Goal: Task Accomplishment & Management: Use online tool/utility

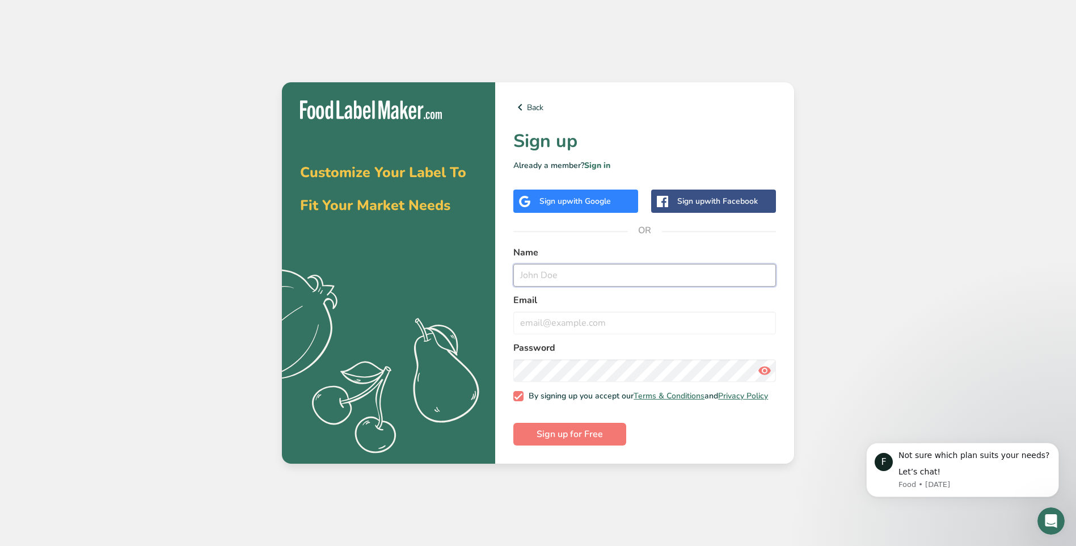
click at [558, 272] on input "text" at bounding box center [644, 275] width 263 height 23
click at [555, 273] on input "text" at bounding box center [644, 275] width 263 height 23
type input "[PERSON_NAME]"
click at [547, 317] on input "email" at bounding box center [644, 322] width 263 height 23
type input "[EMAIL_ADDRESS][DOMAIN_NAME]"
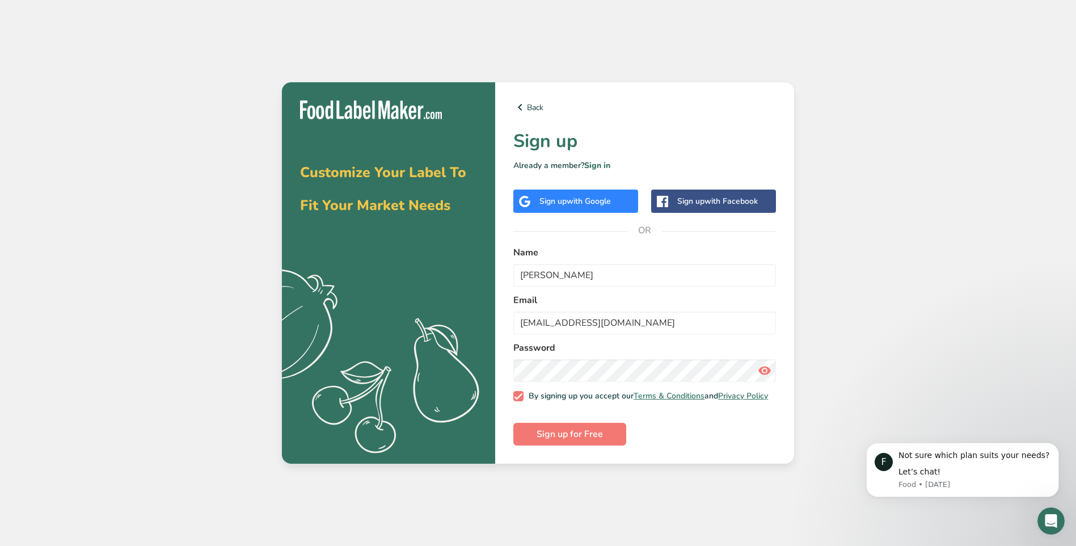
click at [765, 365] on icon at bounding box center [765, 370] width 14 height 20
click at [561, 434] on span "Sign up for Free" at bounding box center [570, 434] width 66 height 14
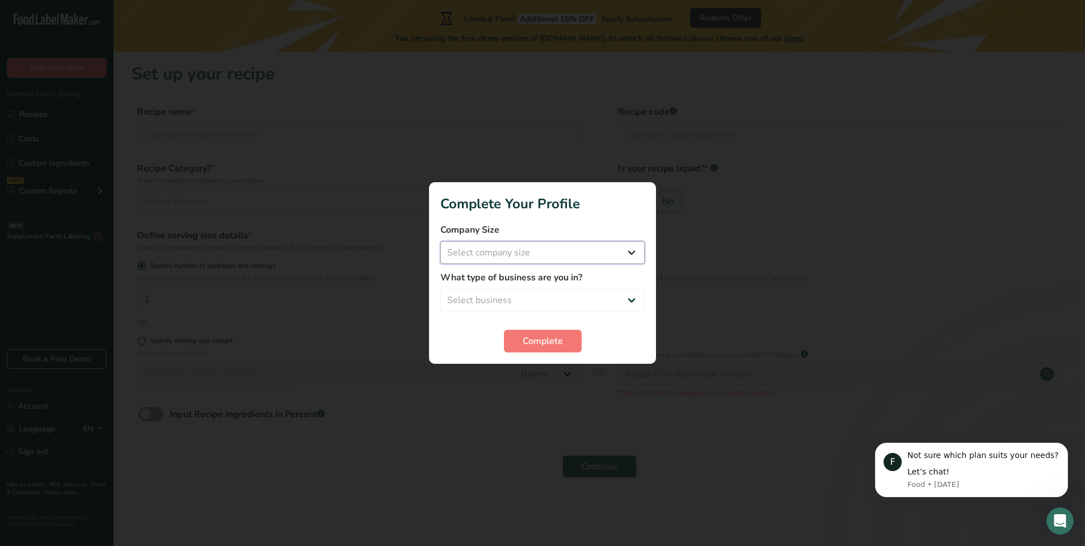
click at [629, 251] on select "Select company size Fewer than 10 Employees 10 to 50 Employees 51 to 500 Employ…" at bounding box center [542, 252] width 204 height 23
select select "1"
click at [440, 241] on select "Select company size Fewer than 10 Employees 10 to 50 Employees 51 to 500 Employ…" at bounding box center [542, 252] width 204 height 23
click at [631, 298] on select "Select business Packaged Food Manufacturer Restaurant & Cafe Bakery Meal Plans …" at bounding box center [542, 300] width 204 height 23
select select "3"
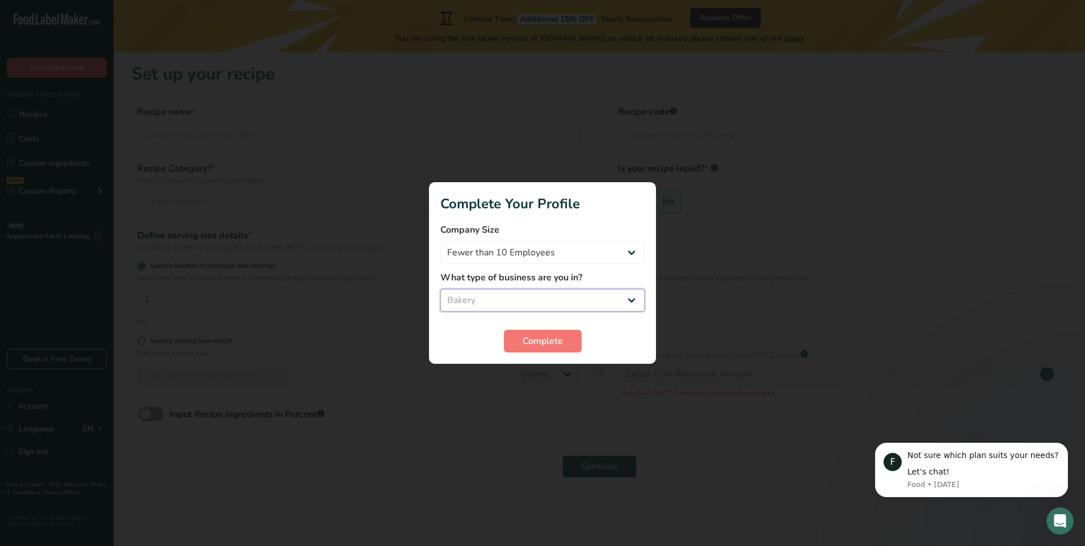
click at [440, 289] on select "Select business Packaged Food Manufacturer Restaurant & Cafe Bakery Meal Plans …" at bounding box center [542, 300] width 204 height 23
click at [547, 337] on span "Complete" at bounding box center [542, 341] width 40 height 14
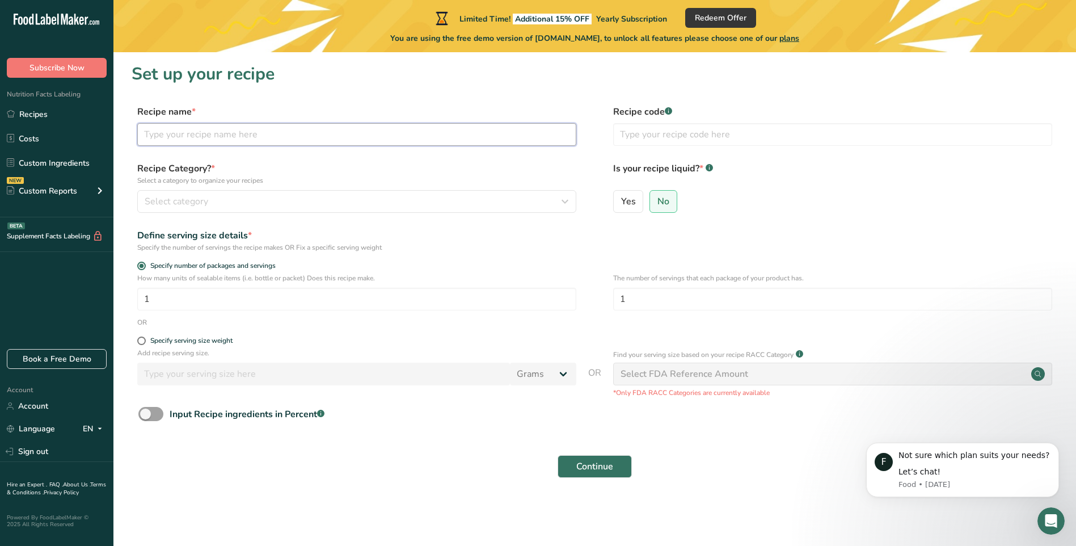
click at [260, 133] on input "text" at bounding box center [356, 134] width 439 height 23
click at [192, 109] on span "*" at bounding box center [194, 112] width 4 height 12
click at [193, 110] on span "*" at bounding box center [194, 112] width 4 height 12
drag, startPoint x: 193, startPoint y: 110, endPoint x: 186, endPoint y: 137, distance: 28.1
click at [186, 137] on input "sour" at bounding box center [356, 134] width 439 height 23
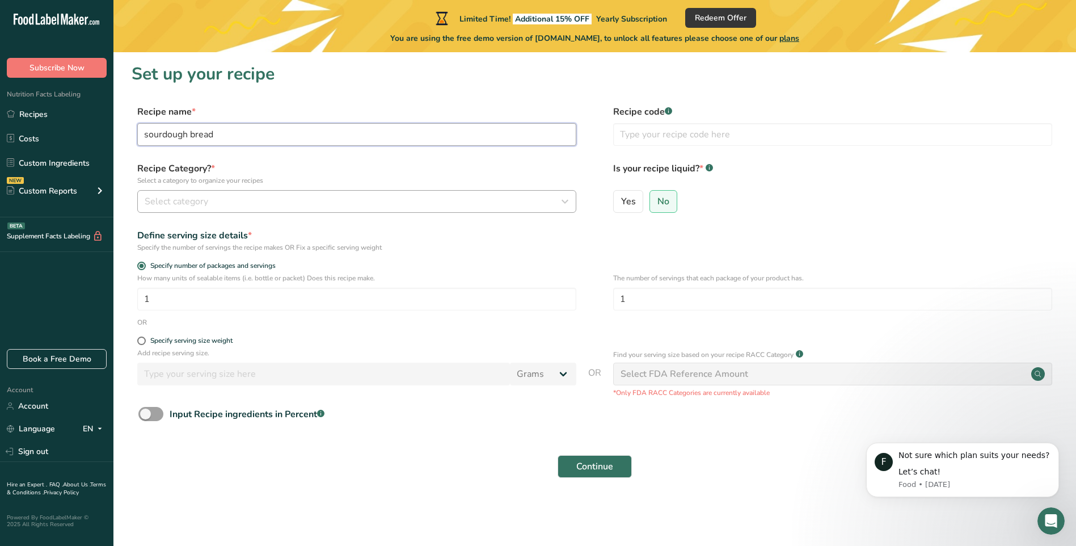
type input "sourdough bread"
click at [167, 201] on span "Select category" at bounding box center [177, 202] width 64 height 14
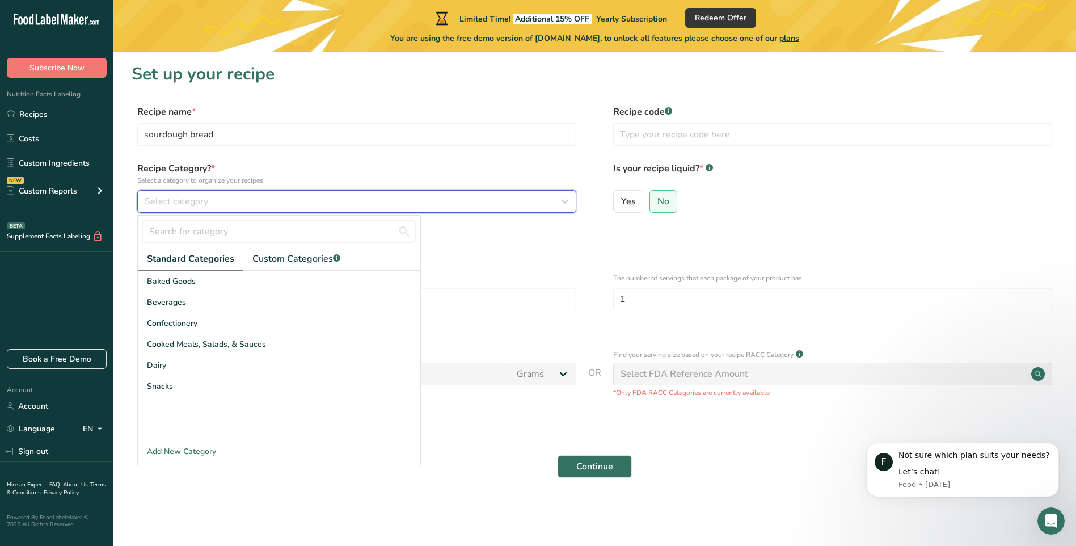
click at [566, 199] on icon "button" at bounding box center [565, 201] width 14 height 20
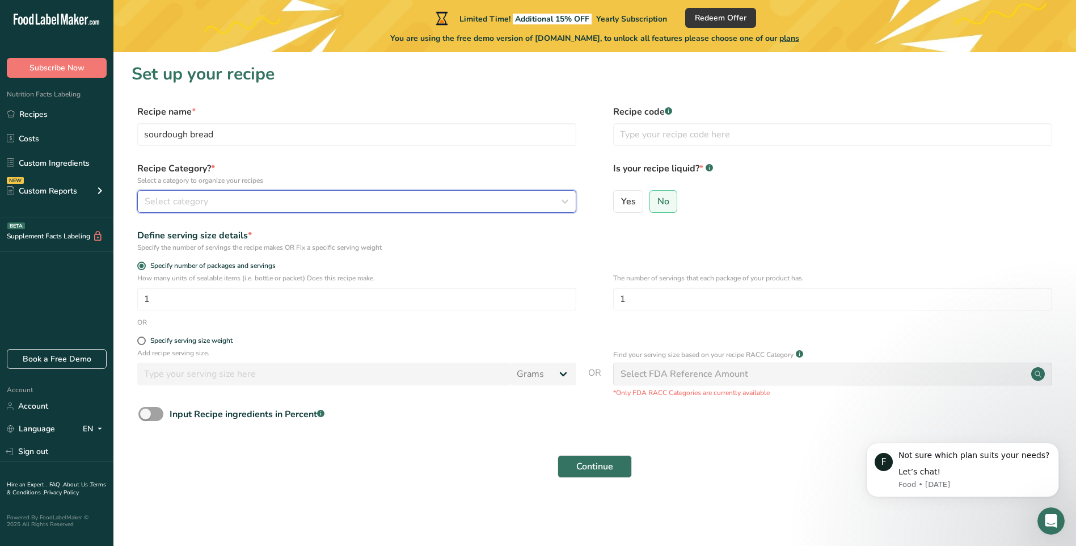
click at [566, 198] on icon "button" at bounding box center [565, 201] width 14 height 20
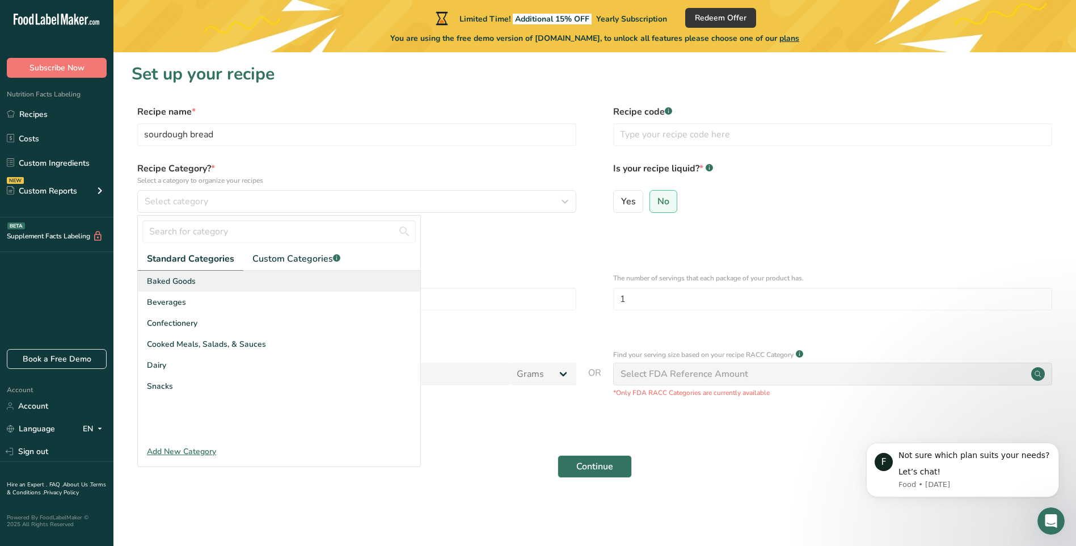
click at [157, 281] on span "Baked Goods" at bounding box center [171, 281] width 49 height 12
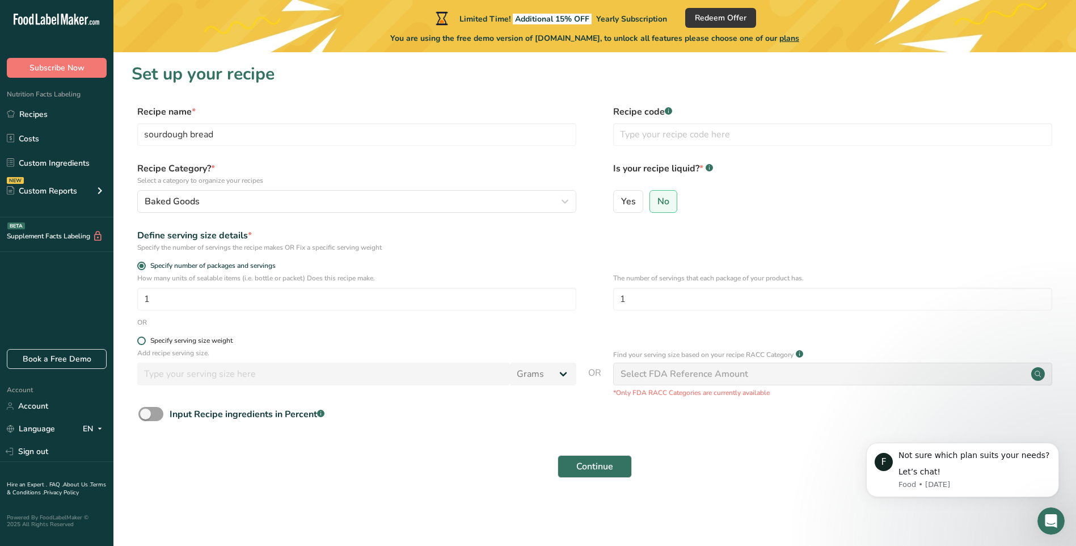
click at [142, 340] on span at bounding box center [141, 340] width 9 height 9
click at [142, 340] on input "Specify serving size weight" at bounding box center [140, 340] width 7 height 7
radio input "true"
radio input "false"
click at [221, 372] on input "number" at bounding box center [323, 374] width 373 height 23
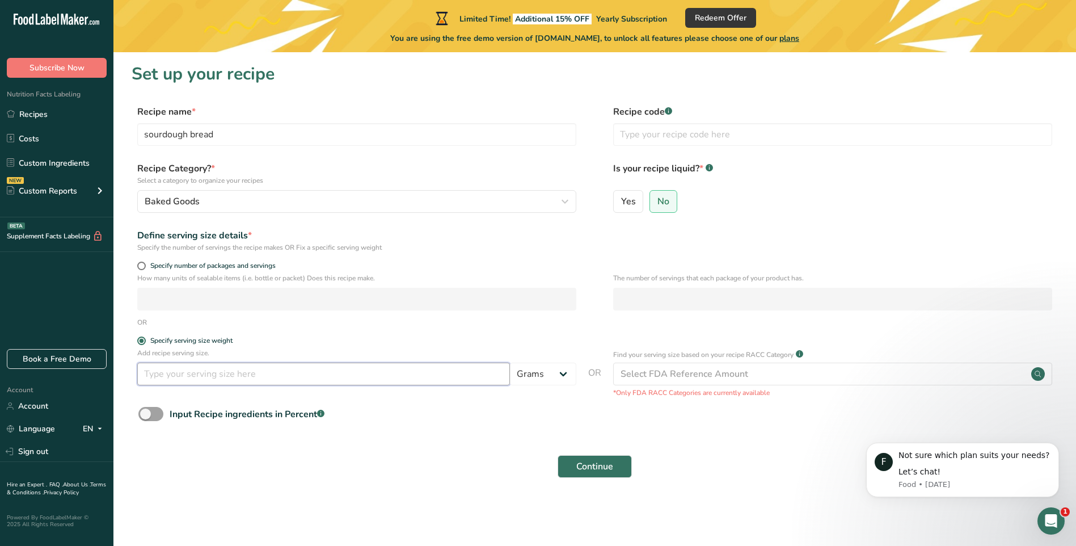
type input "6"
type input "65"
click at [688, 137] on input "text" at bounding box center [832, 134] width 439 height 23
type input "1"
click at [666, 199] on span "No" at bounding box center [664, 201] width 12 height 11
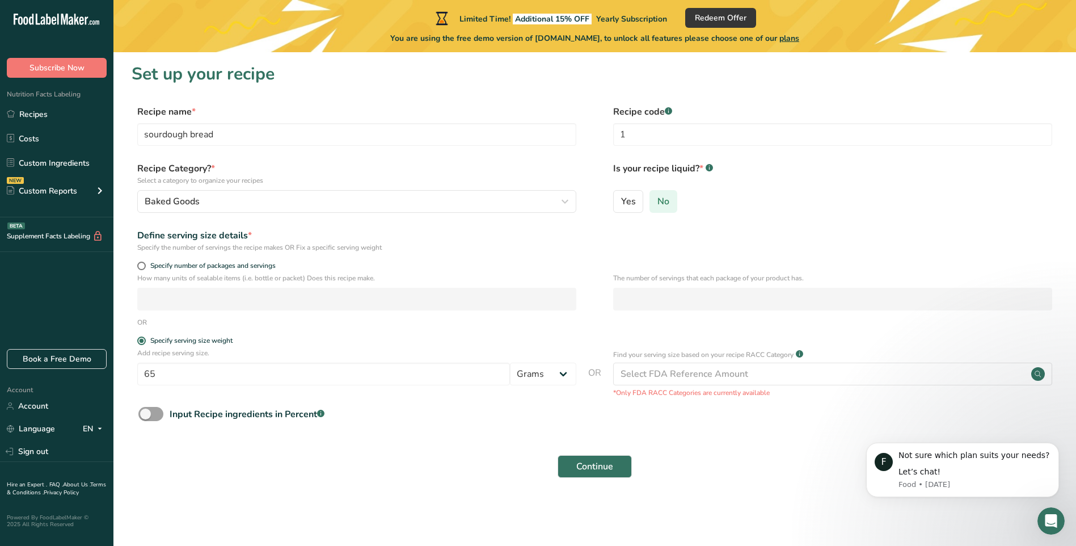
click at [658, 199] on input "No" at bounding box center [653, 200] width 7 height 7
click at [141, 266] on span at bounding box center [141, 266] width 9 height 9
click at [141, 266] on input "Specify number of packages and servings" at bounding box center [140, 265] width 7 height 7
radio input "true"
radio input "false"
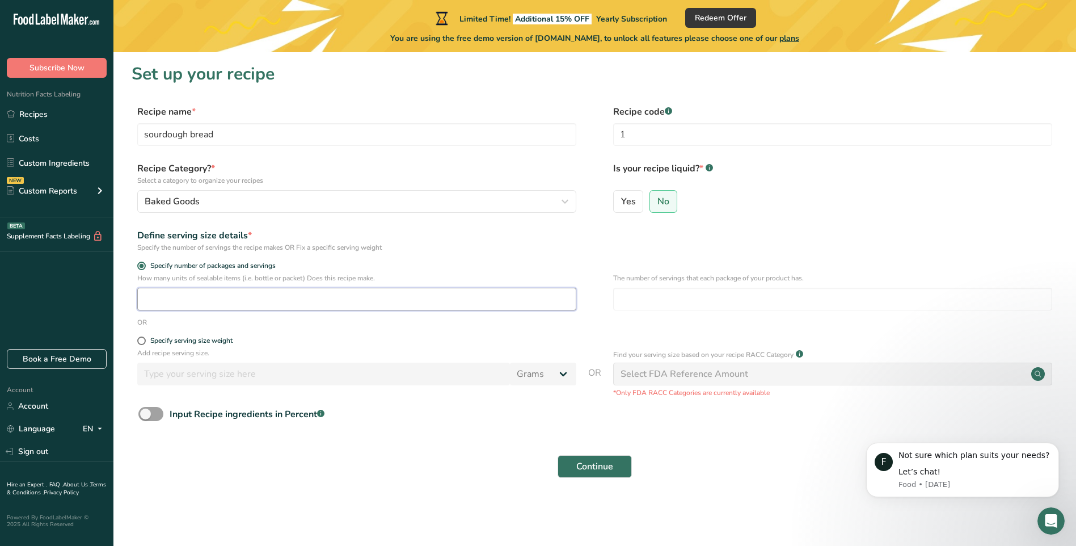
click at [153, 296] on input "number" at bounding box center [356, 299] width 439 height 23
type input "13"
click at [140, 340] on span at bounding box center [141, 340] width 9 height 9
click at [140, 340] on input "Specify serving size weight" at bounding box center [140, 340] width 7 height 7
radio input "true"
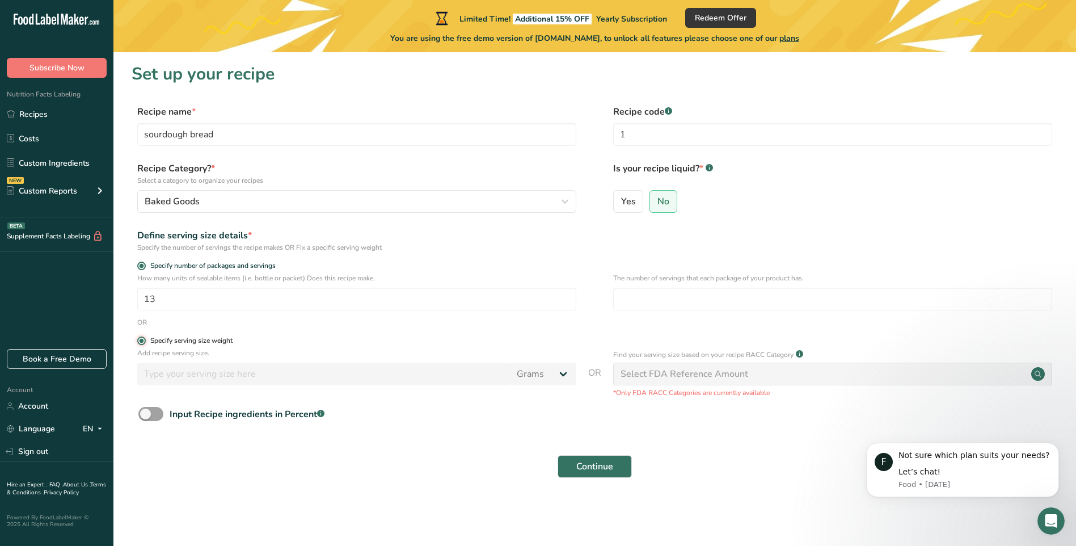
radio input "false"
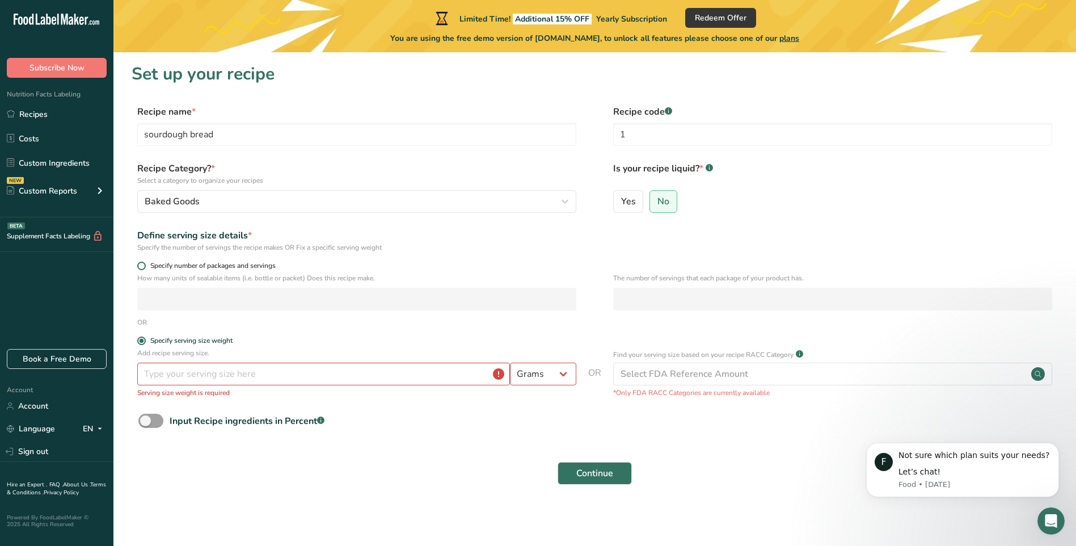
click at [140, 264] on span at bounding box center [141, 266] width 9 height 9
click at [140, 264] on input "Specify number of packages and servings" at bounding box center [140, 265] width 7 height 7
radio input "true"
radio input "false"
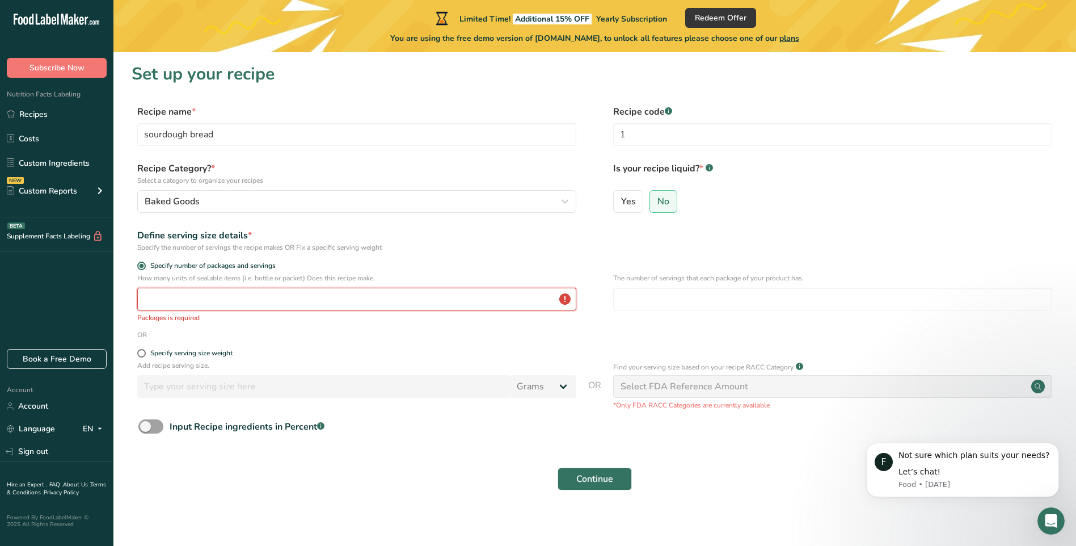
click at [148, 298] on input "number" at bounding box center [356, 299] width 439 height 23
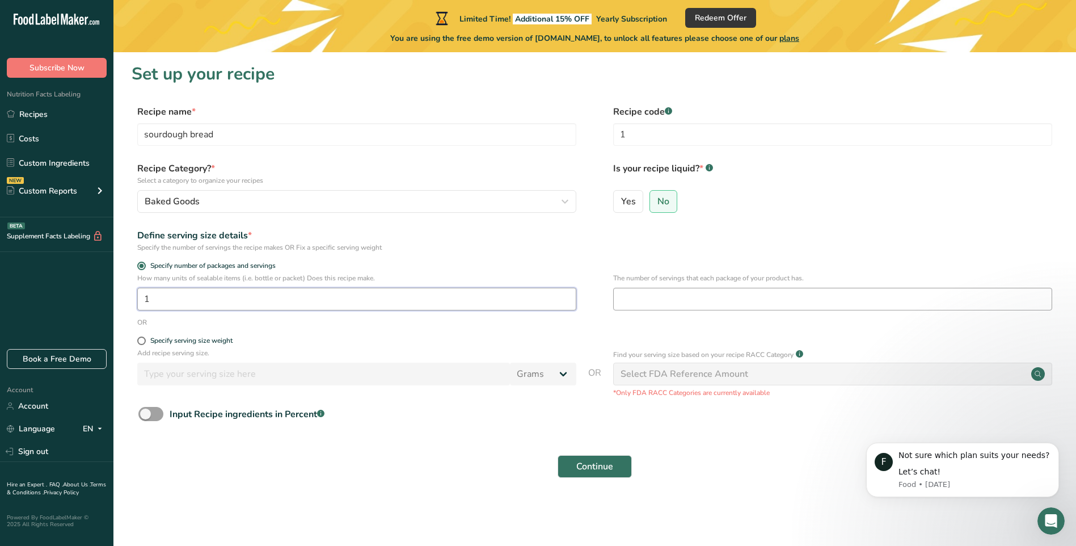
type input "1"
click at [623, 296] on input "number" at bounding box center [832, 299] width 439 height 23
type input "13"
click at [588, 461] on span "Continue" at bounding box center [594, 467] width 37 height 14
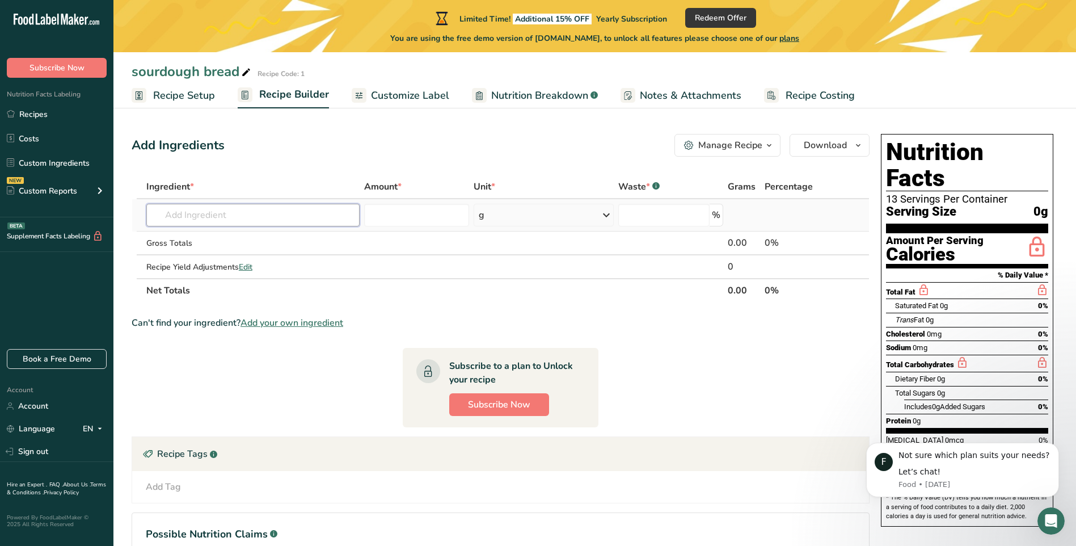
click at [234, 214] on input "text" at bounding box center [252, 215] width 213 height 23
click at [213, 214] on input "text" at bounding box center [252, 215] width 213 height 23
type input "o"
type input "f"
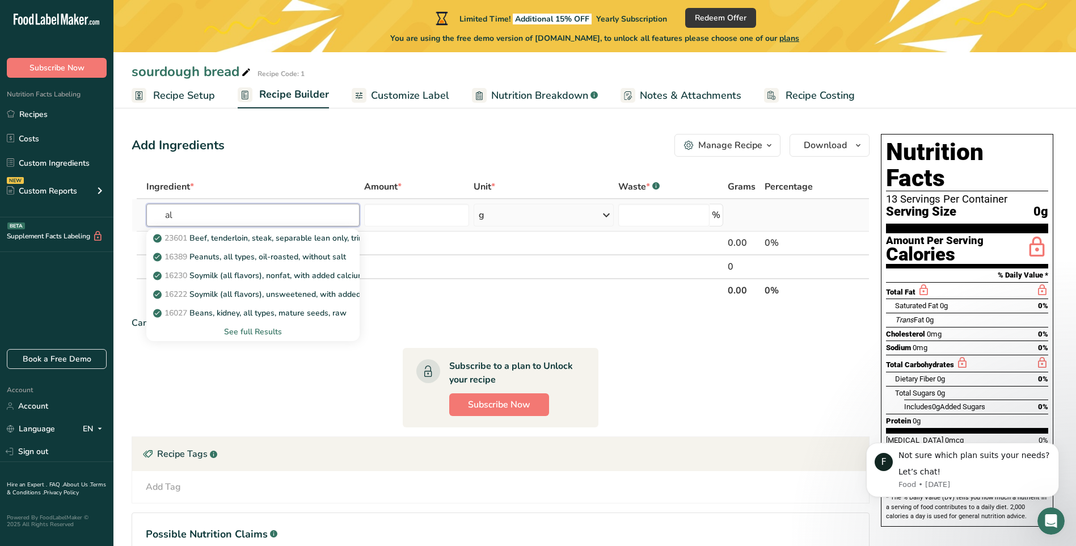
type input "a"
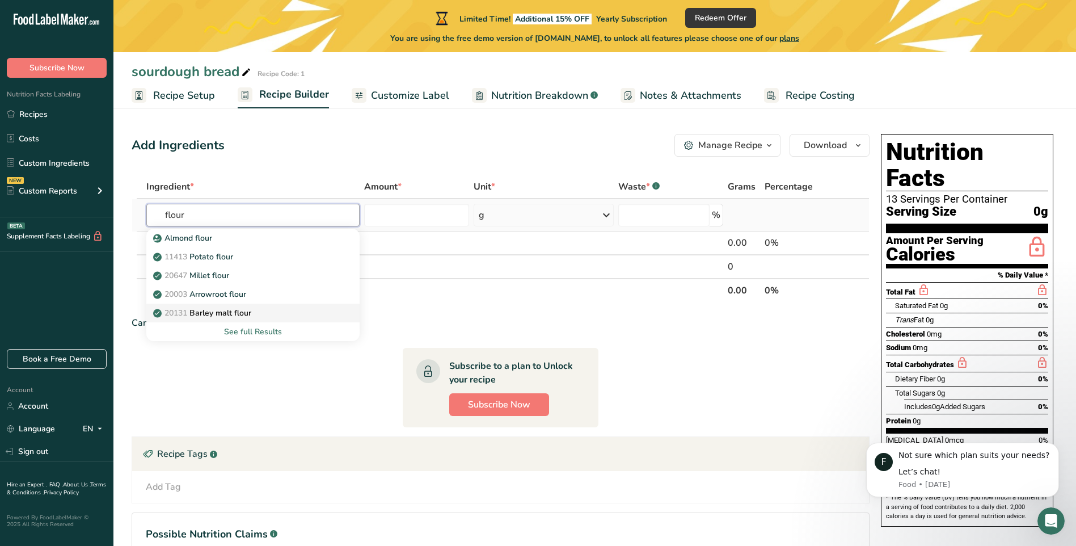
type input "flour"
click at [250, 328] on div "See full Results" at bounding box center [252, 332] width 195 height 12
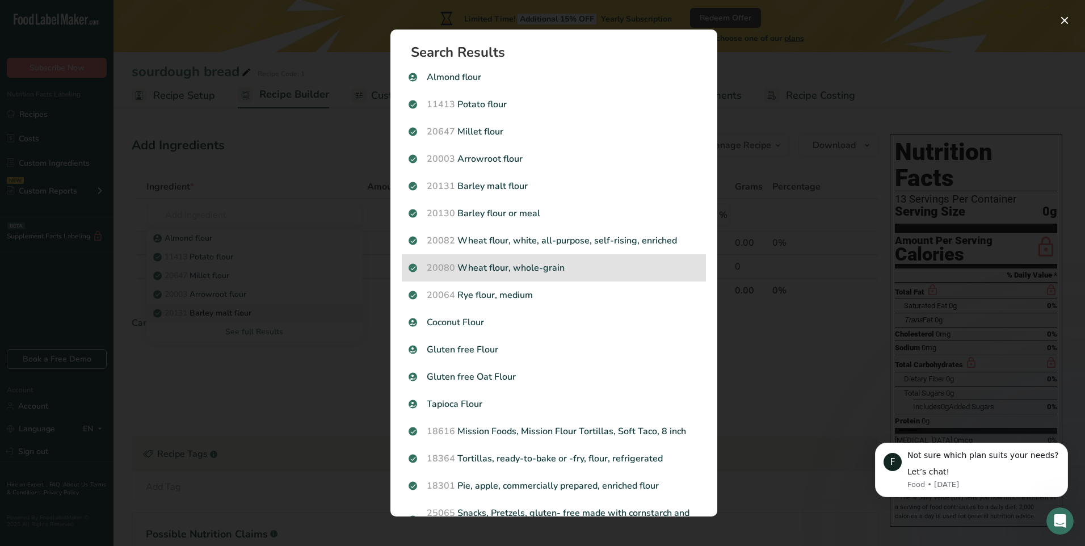
click at [580, 263] on p "20080 Wheat flour, whole-grain" at bounding box center [553, 268] width 290 height 14
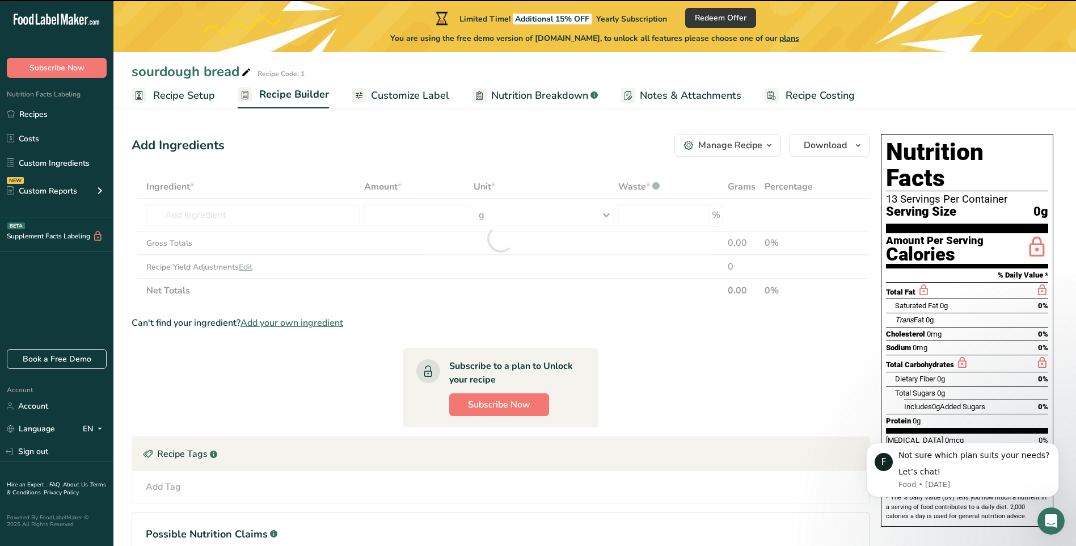
type input "0"
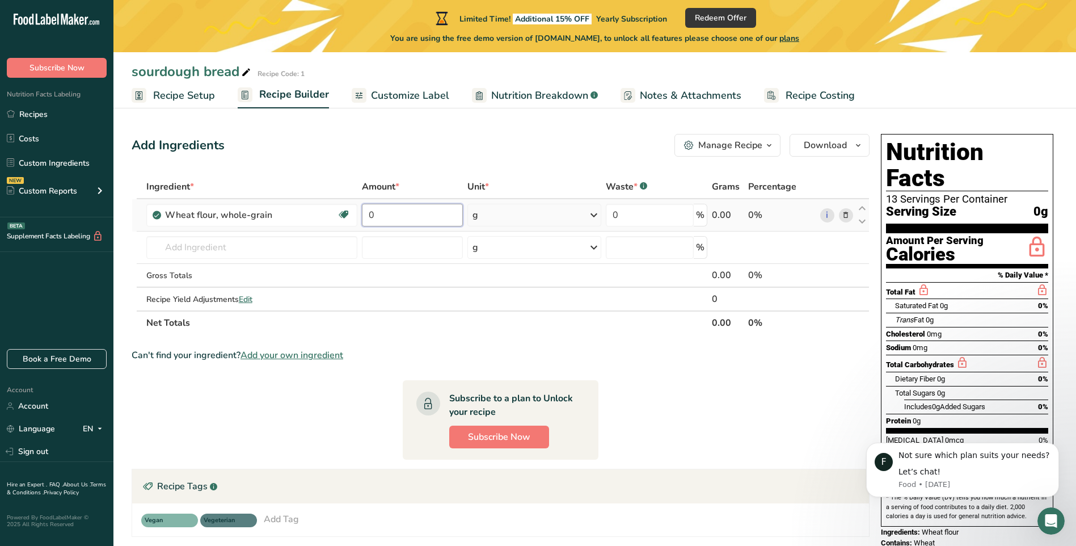
click at [380, 215] on input "0" at bounding box center [412, 215] width 101 height 23
type input "500"
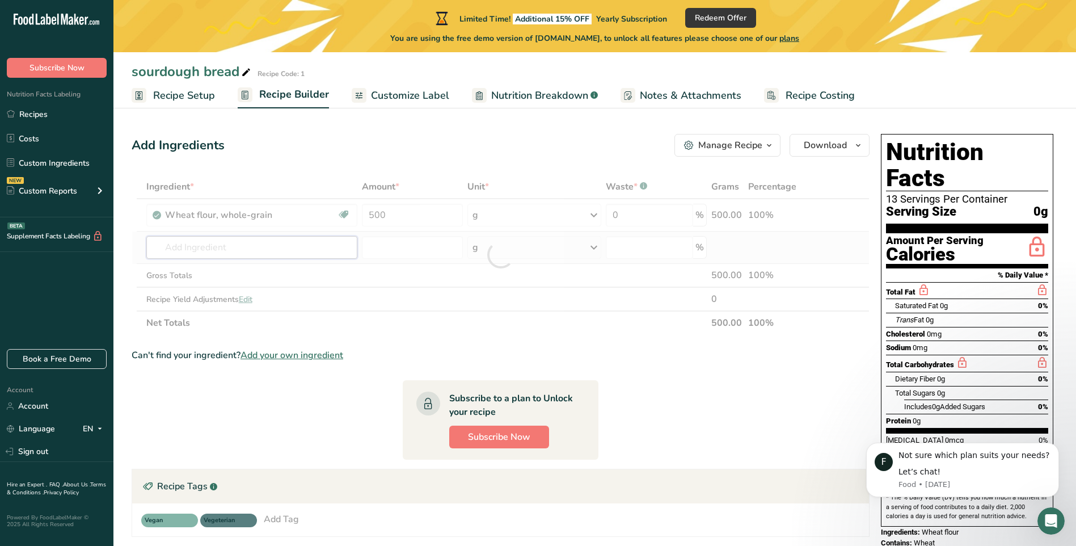
click at [249, 246] on div "Ingredient * Amount * Unit * Waste * .a-a{fill:#347362;}.b-a{fill:#fff;} Grams …" at bounding box center [501, 255] width 738 height 160
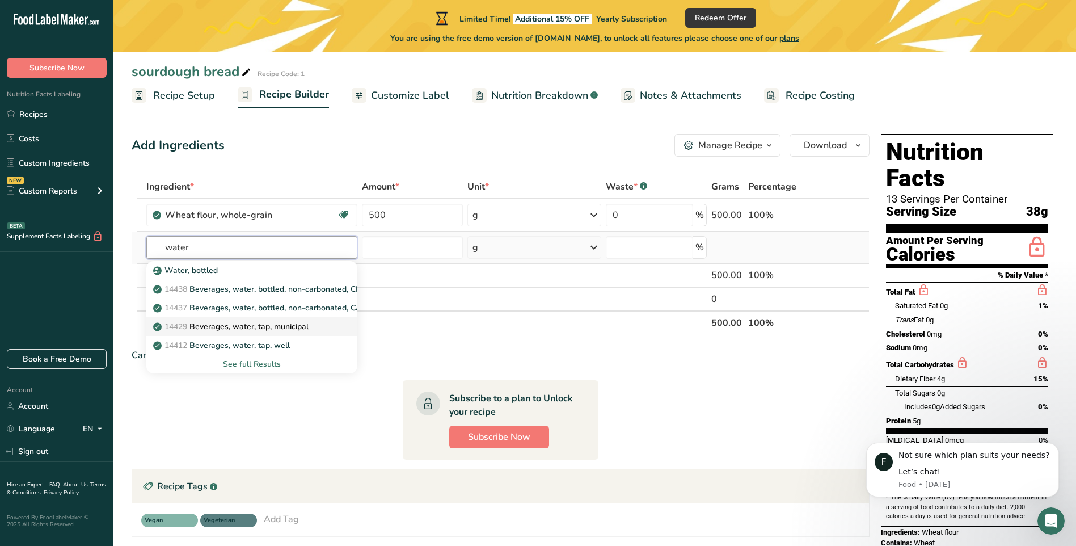
type input "water"
click at [187, 325] on span "14429" at bounding box center [176, 326] width 23 height 11
type input "Beverages, water, tap, municipal"
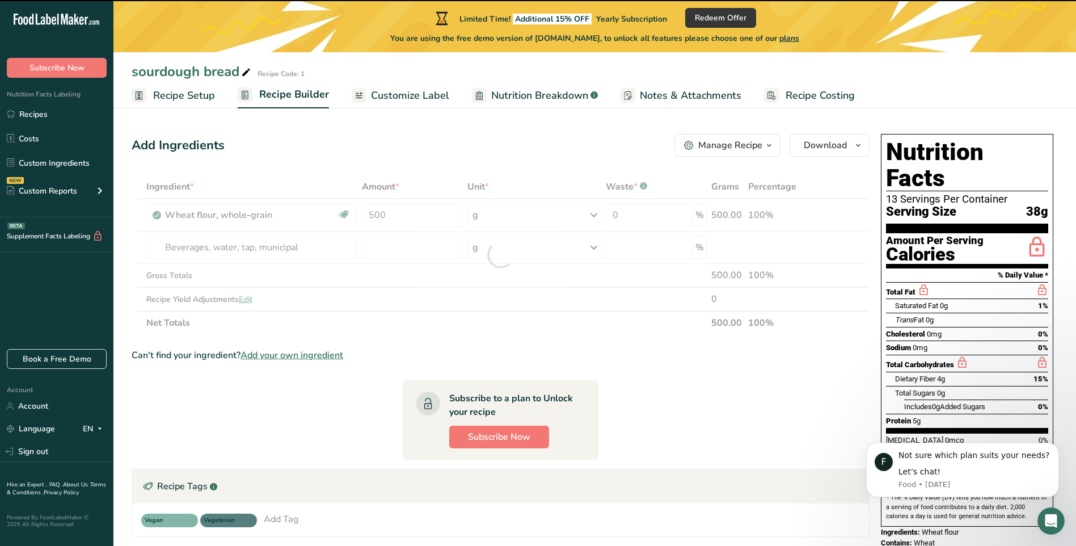
type input "0"
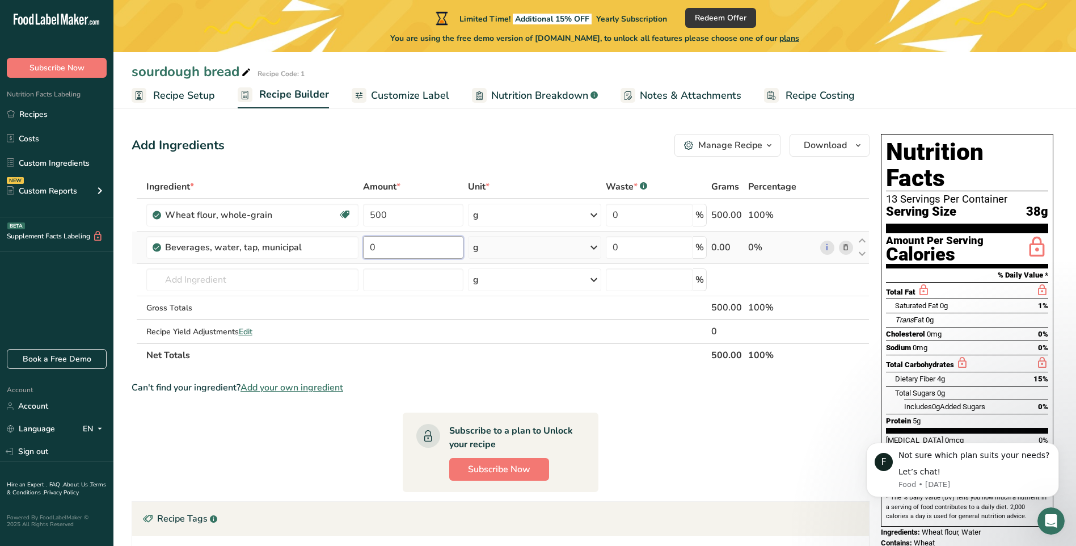
click at [381, 246] on input "0" at bounding box center [413, 247] width 100 height 23
type input "350"
click at [233, 281] on div "Ingredient * Amount * Unit * Waste * .a-a{fill:#347362;}.b-a{fill:#fff;} Grams …" at bounding box center [501, 271] width 738 height 192
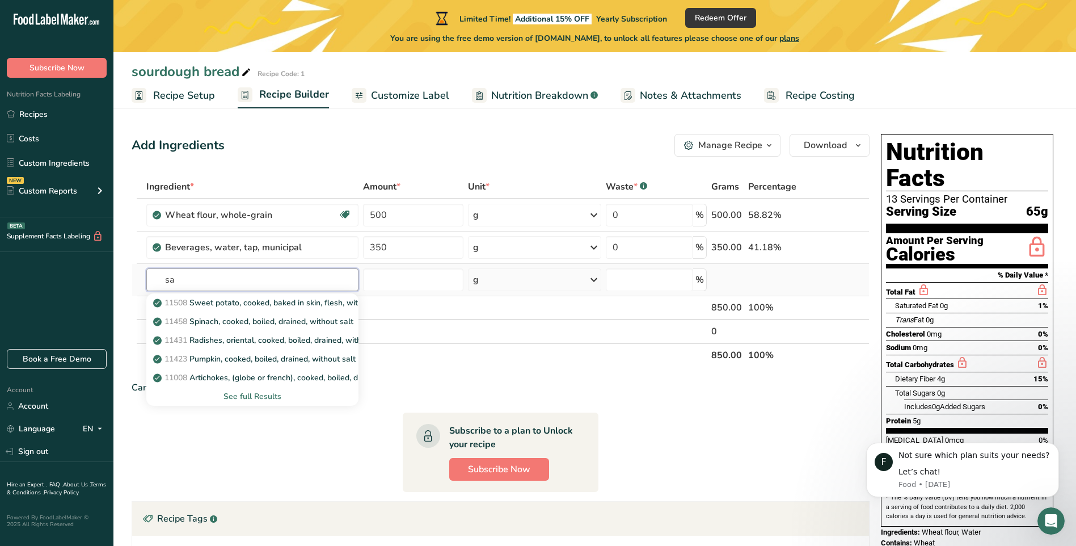
type input "s"
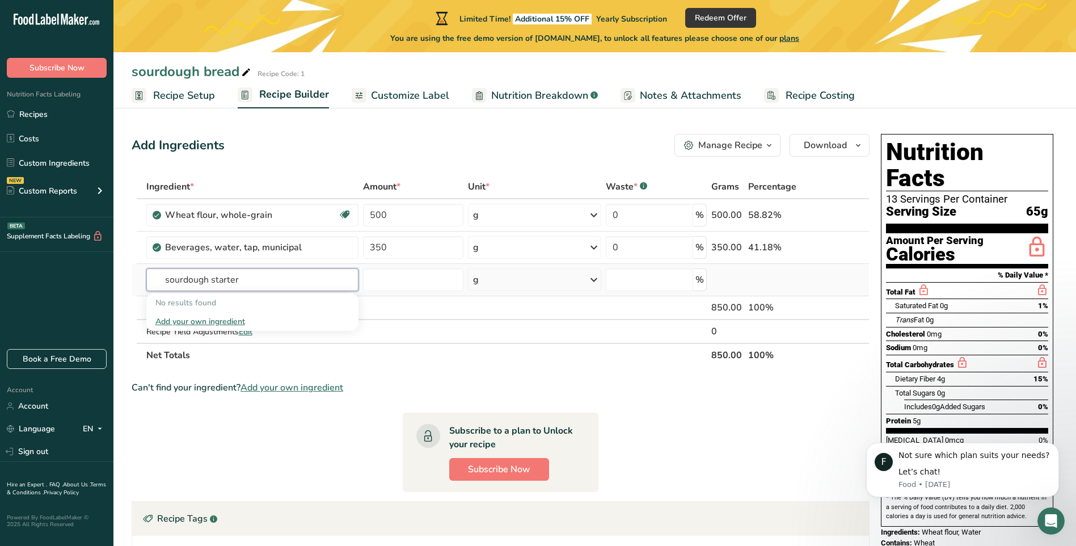
type input "sourdough starter"
click at [207, 320] on div "Add your own ingredient" at bounding box center [252, 321] width 194 height 12
click at [162, 280] on input "text" at bounding box center [252, 279] width 212 height 23
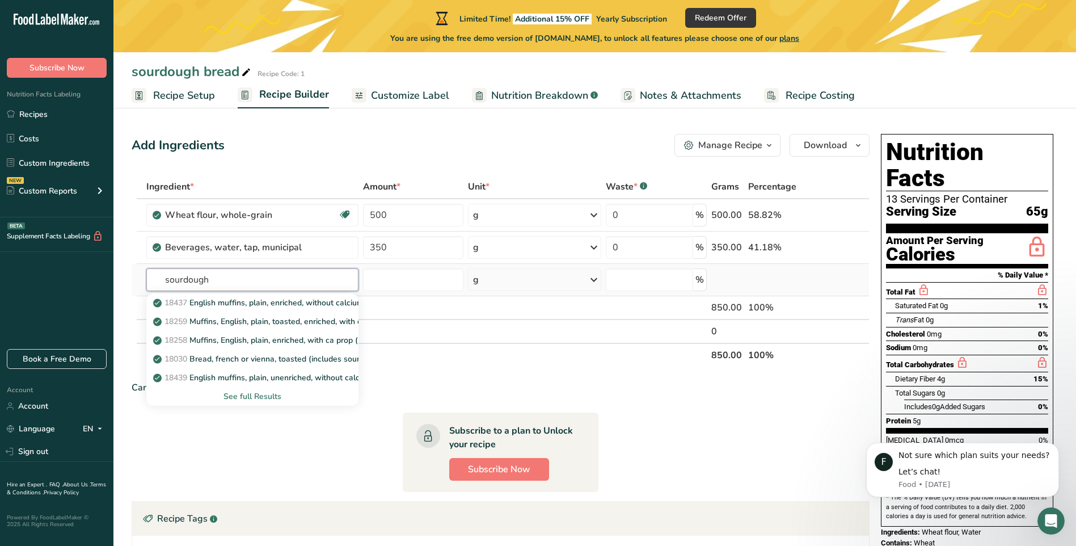
type input "sourdough"
click at [243, 394] on div "See full Results" at bounding box center [252, 396] width 194 height 12
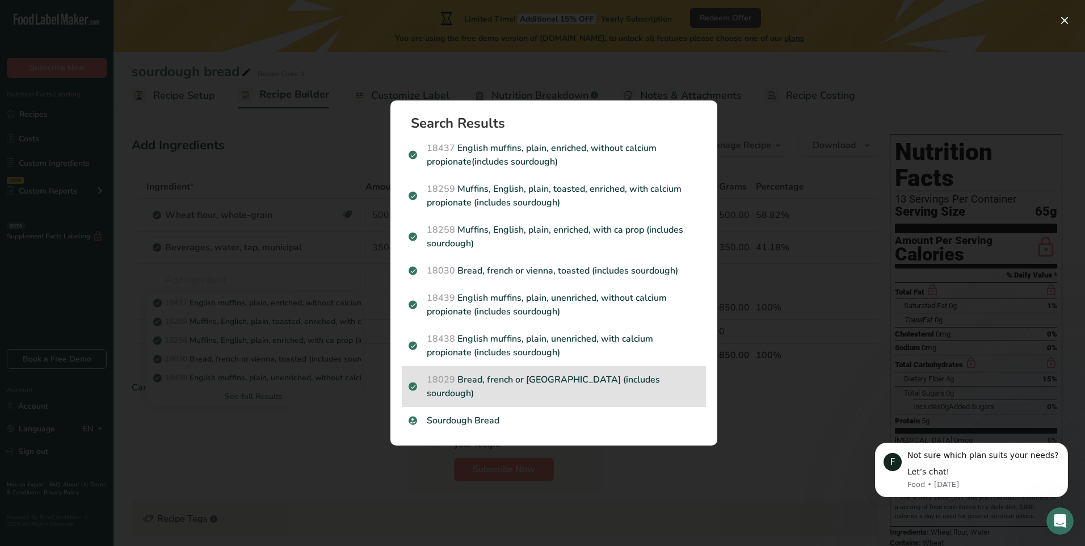
click at [437, 386] on span "18029" at bounding box center [441, 379] width 28 height 12
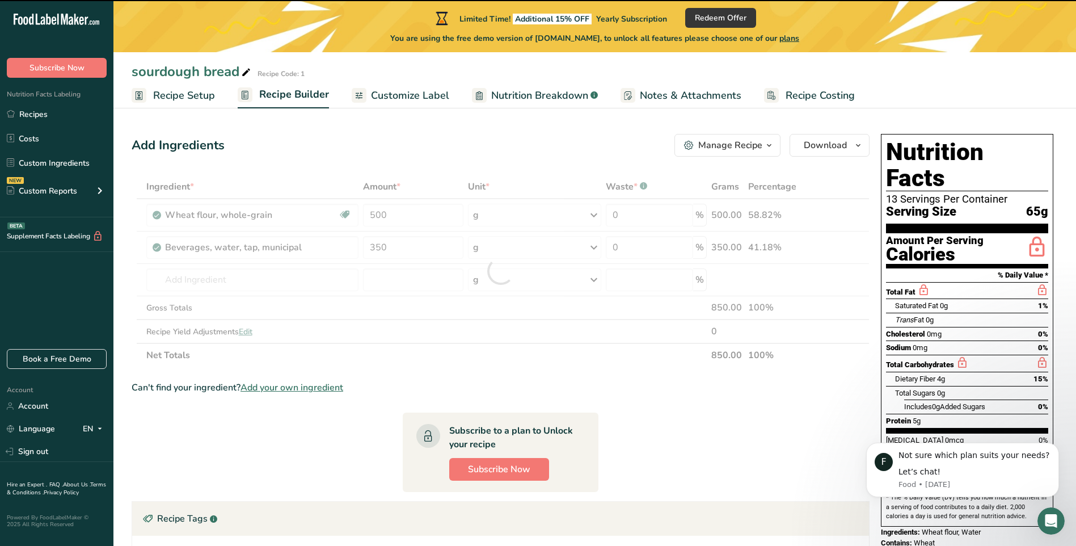
type input "0"
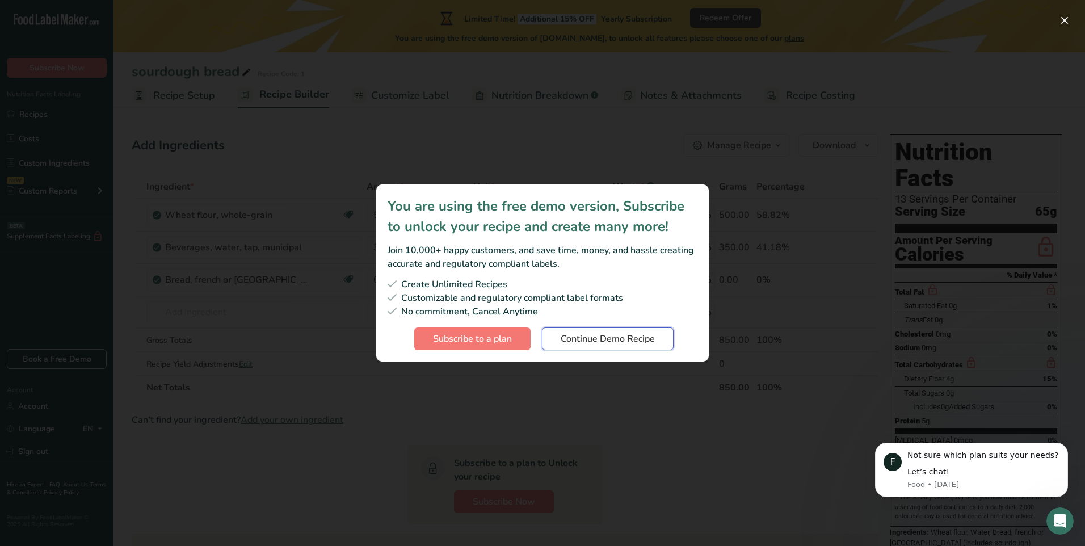
click at [593, 334] on span "Continue Demo Recipe" at bounding box center [608, 339] width 94 height 14
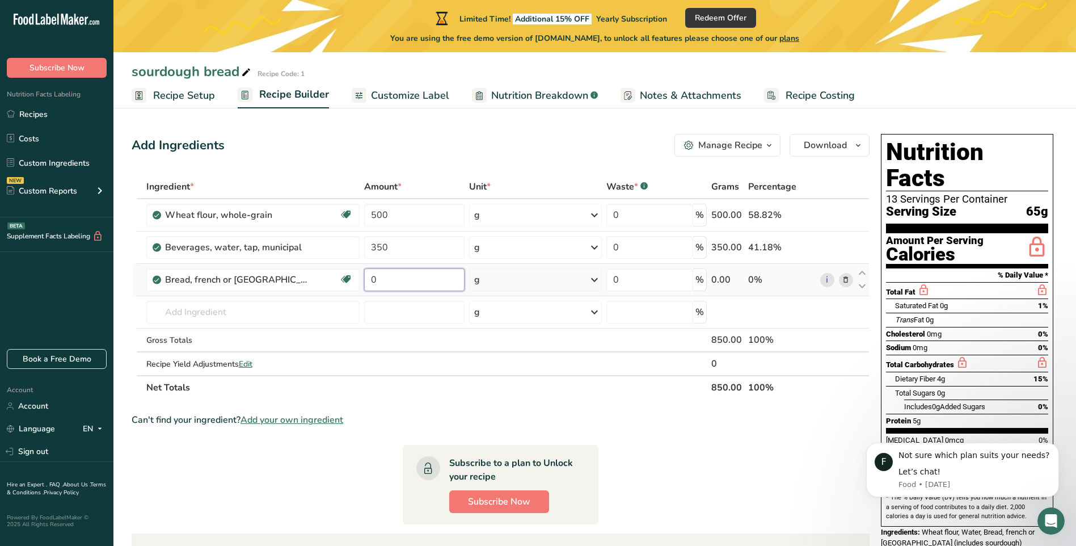
click at [396, 280] on input "0" at bounding box center [414, 279] width 100 height 23
type input "100"
click at [241, 311] on div "Ingredient * Amount * Unit * Waste * .a-a{fill:#347362;}.b-a{fill:#fff;} Grams …" at bounding box center [501, 287] width 738 height 225
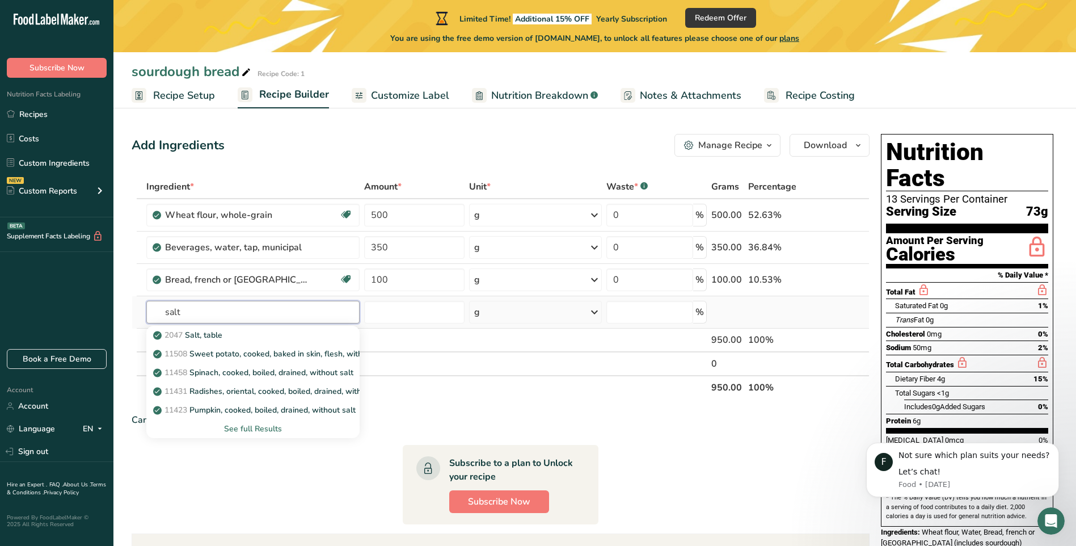
type input "salt"
click at [246, 428] on div "See full Results" at bounding box center [252, 429] width 195 height 12
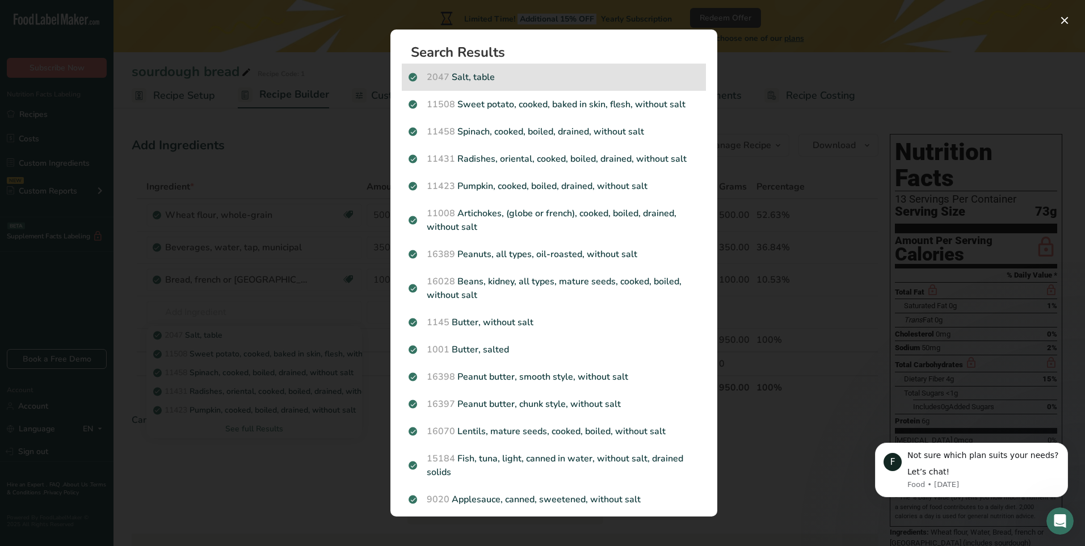
click at [462, 78] on p "2047 Salt, table" at bounding box center [553, 77] width 290 height 14
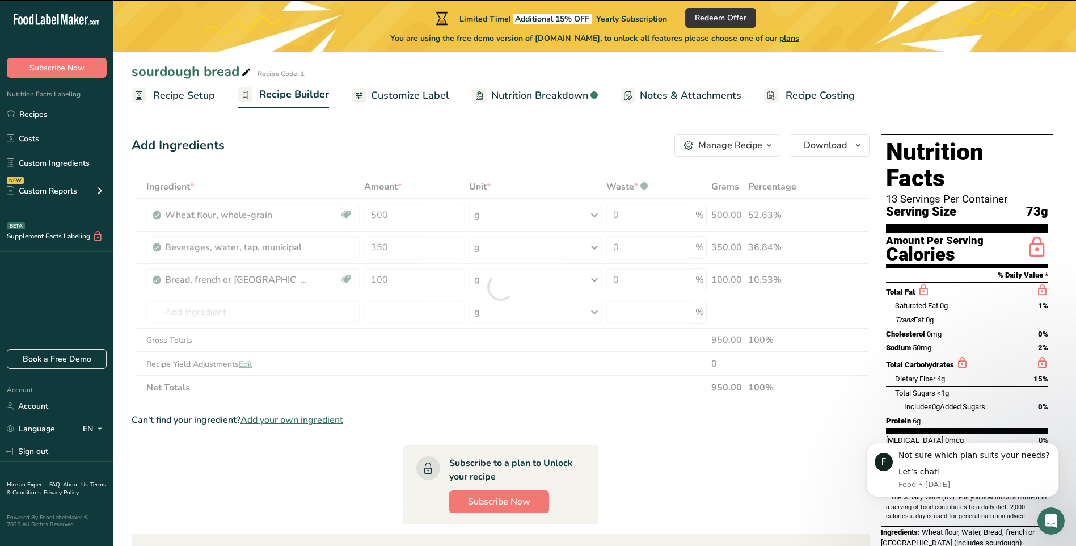
type input "0"
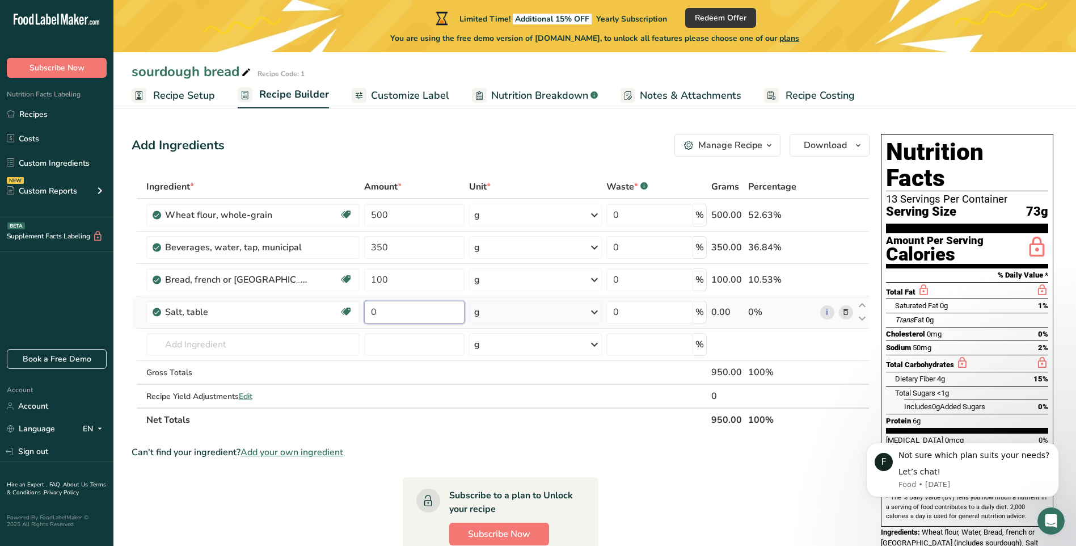
click at [377, 312] on input "0" at bounding box center [414, 312] width 100 height 23
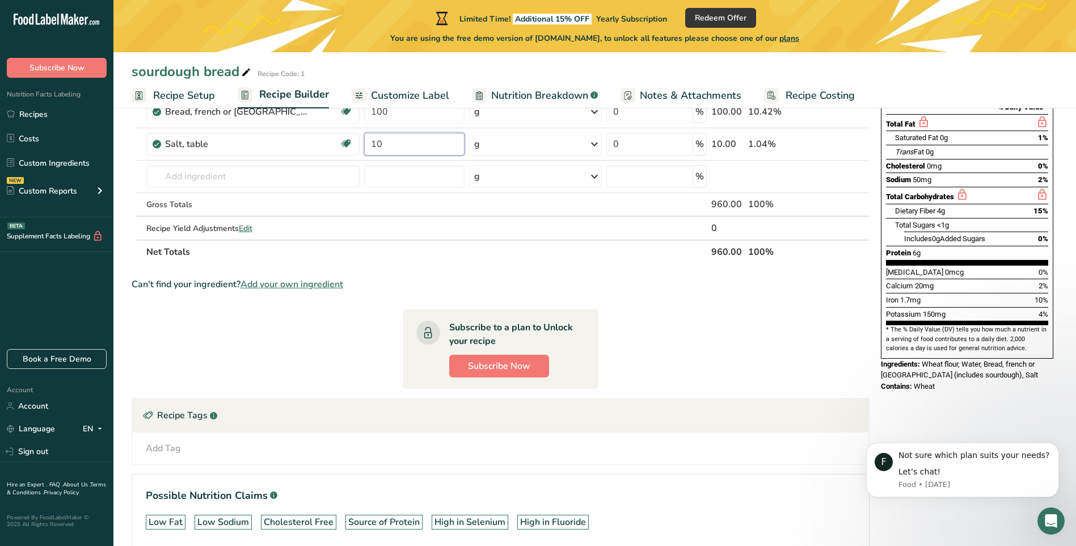
scroll to position [225, 0]
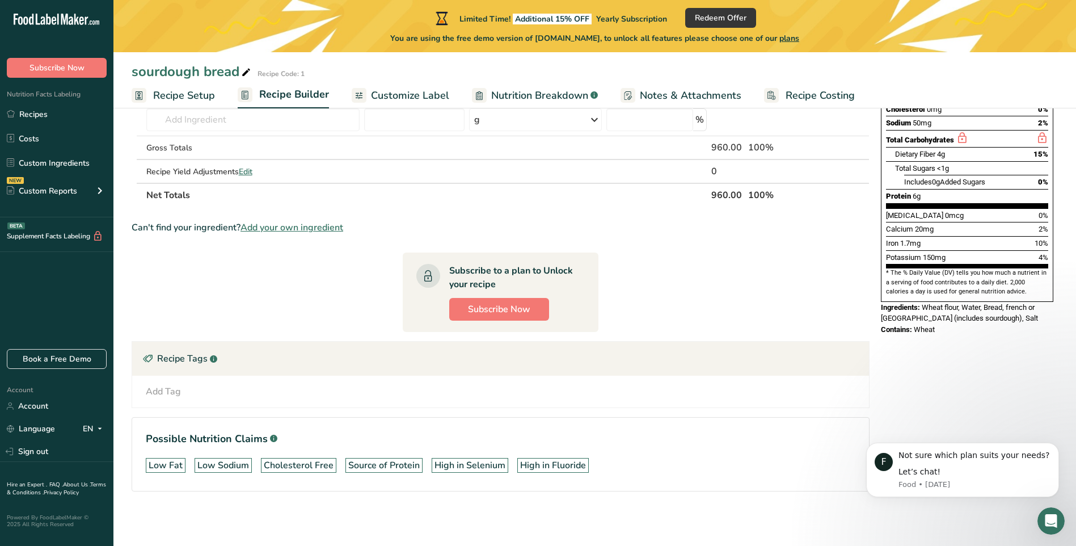
type input "10"
click at [225, 353] on div "Recipe Tags .a-a{fill:#347362;}.b-a{fill:#fff;}" at bounding box center [500, 359] width 737 height 34
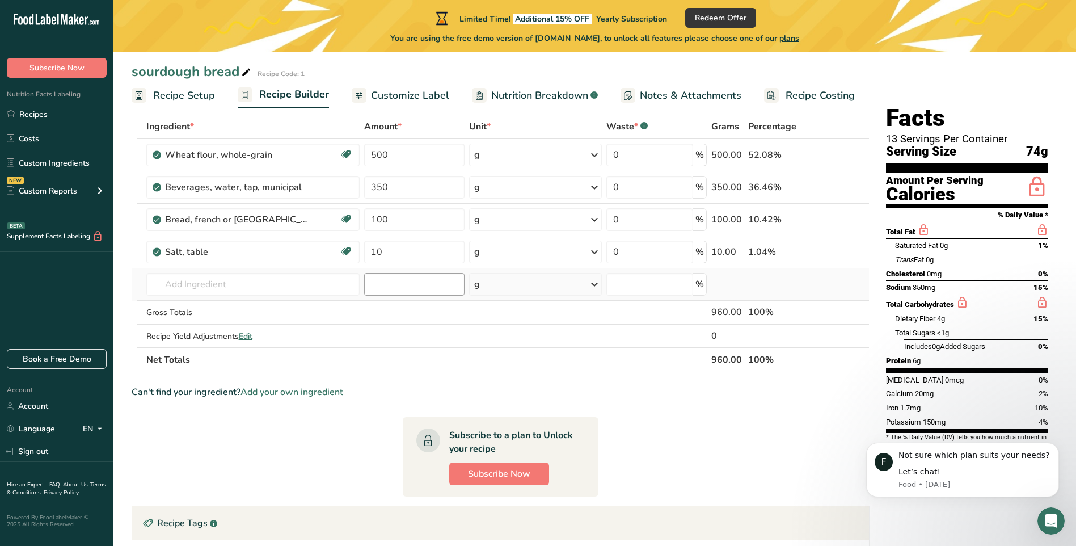
scroll to position [54, 0]
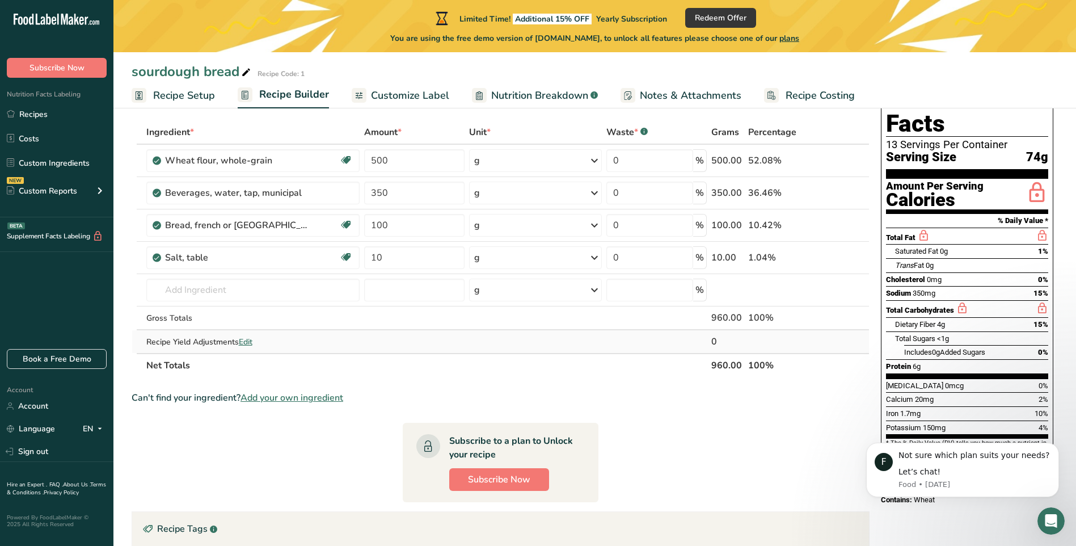
click at [248, 343] on span "Edit" at bounding box center [246, 341] width 14 height 11
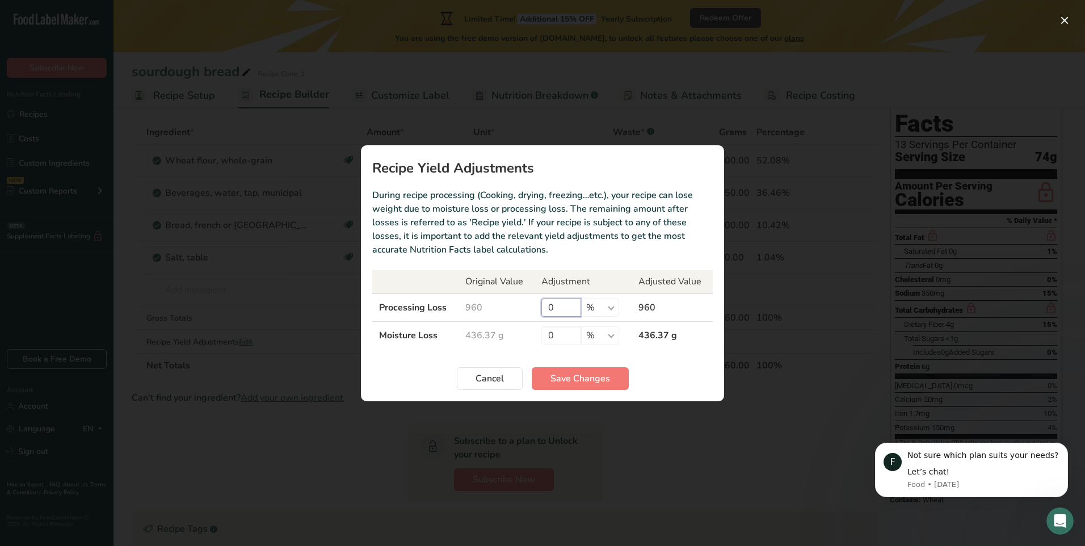
click at [555, 307] on input "0" at bounding box center [561, 307] width 40 height 18
click at [555, 334] on input "0" at bounding box center [561, 335] width 40 height 18
click at [486, 374] on span "Cancel" at bounding box center [489, 379] width 28 height 14
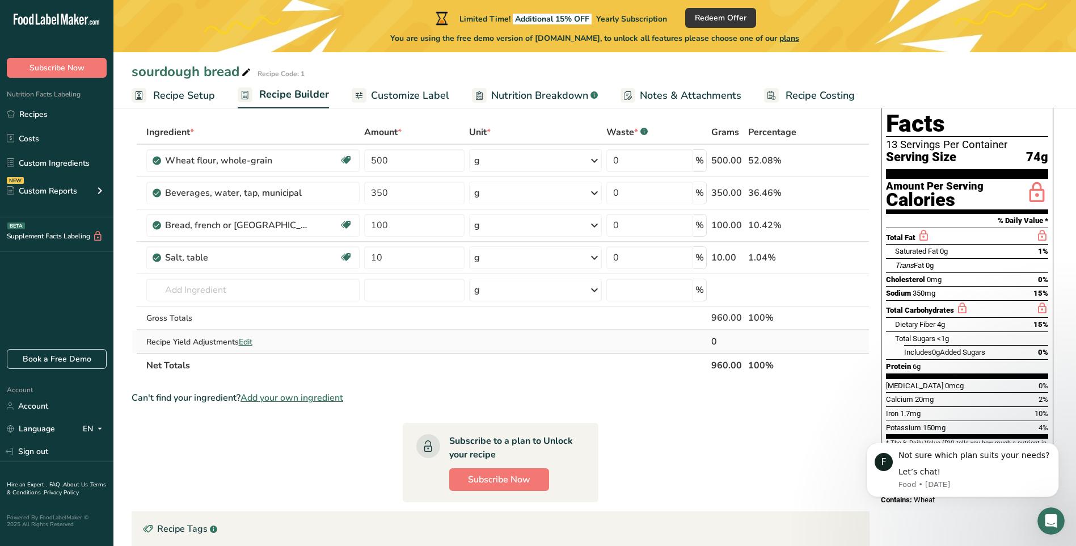
click at [249, 339] on span "Edit" at bounding box center [246, 341] width 14 height 11
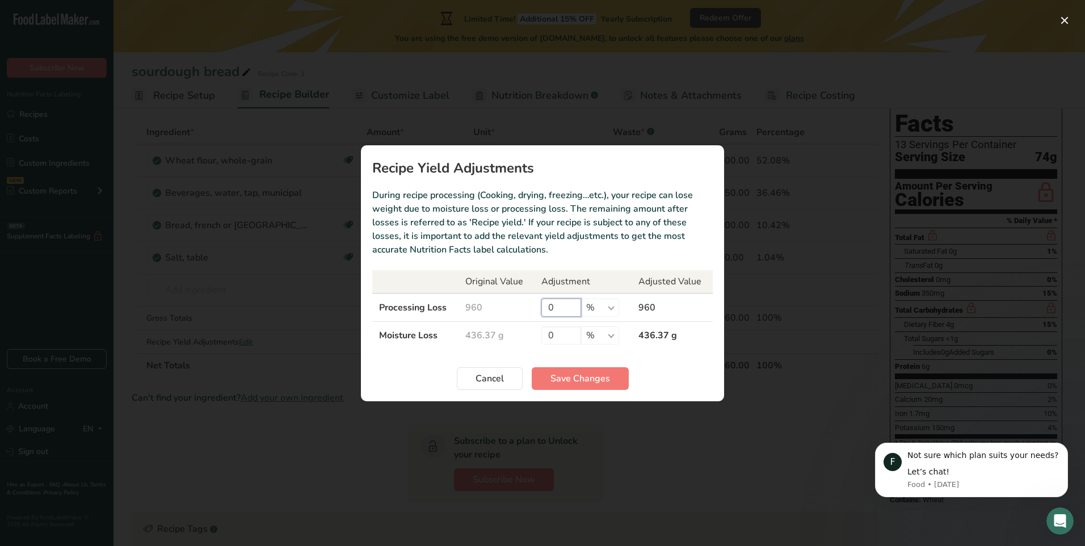
click at [558, 304] on input "0" at bounding box center [561, 307] width 40 height 18
type input "2"
type input "3"
type input "6"
type input "11"
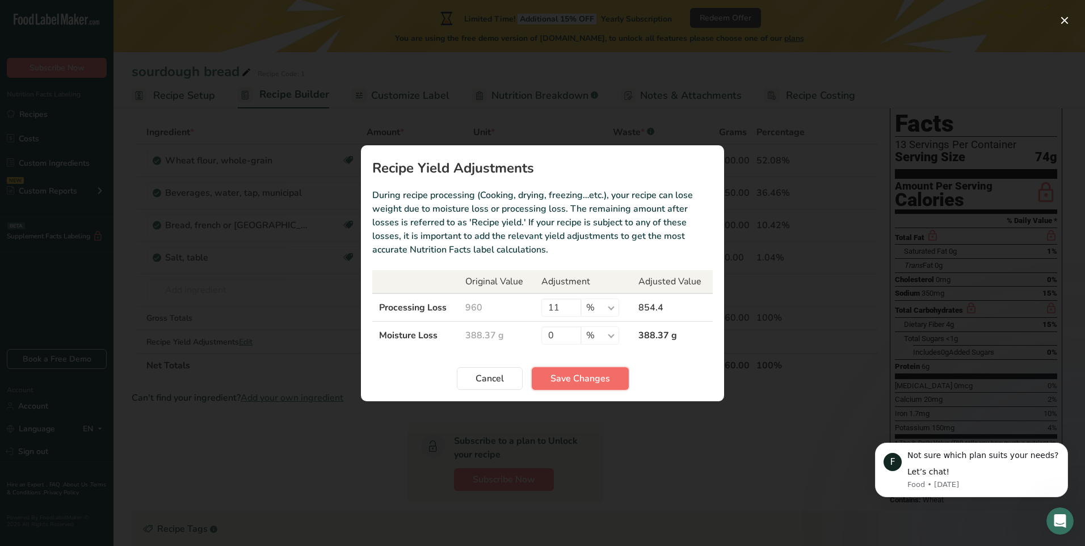
click at [564, 376] on span "Save Changes" at bounding box center [580, 379] width 60 height 14
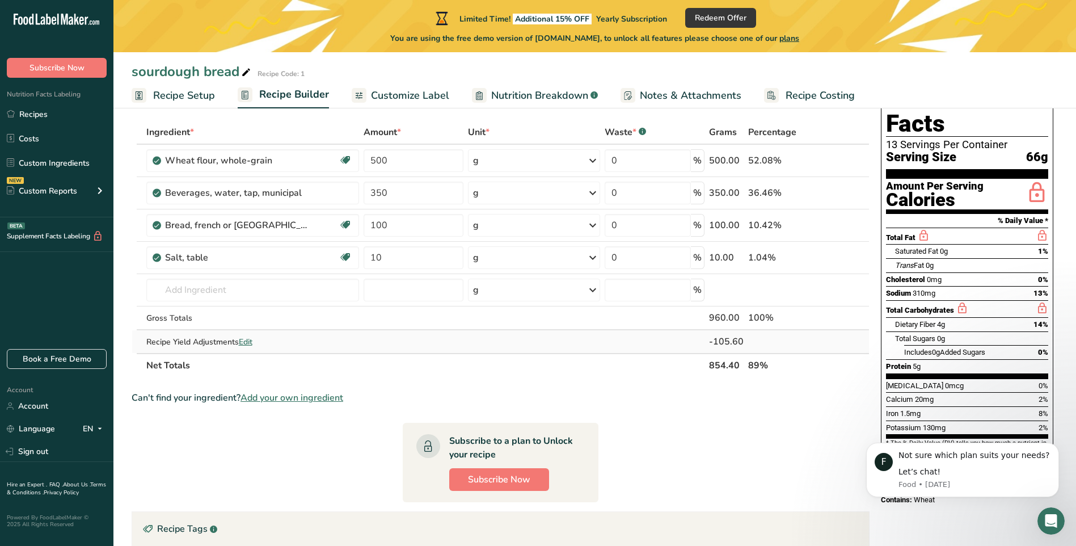
click at [250, 340] on span "Edit" at bounding box center [246, 341] width 14 height 11
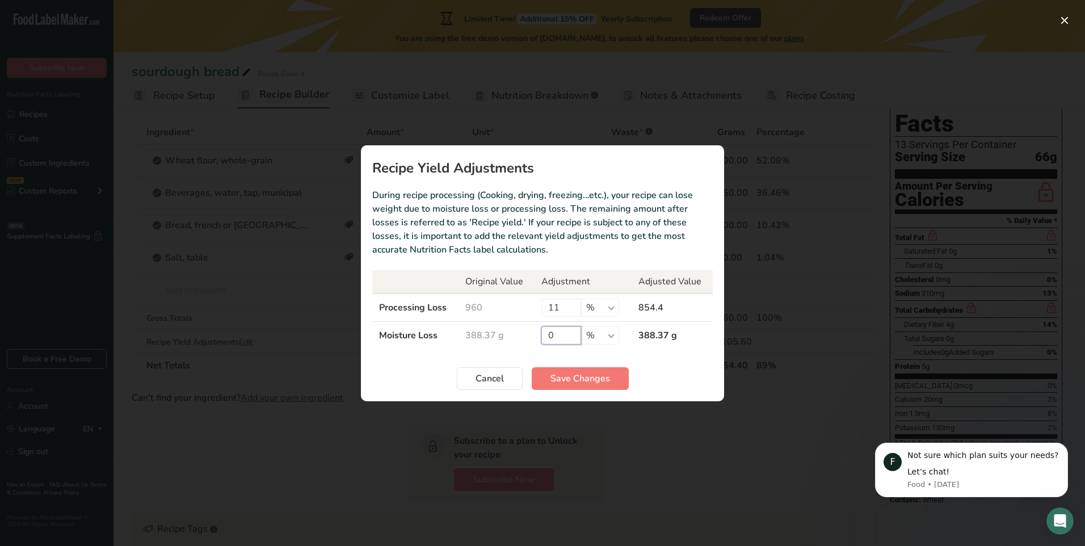
click at [556, 334] on input "0" at bounding box center [561, 335] width 40 height 18
type input "2"
click at [578, 372] on span "Save Changes" at bounding box center [580, 379] width 60 height 14
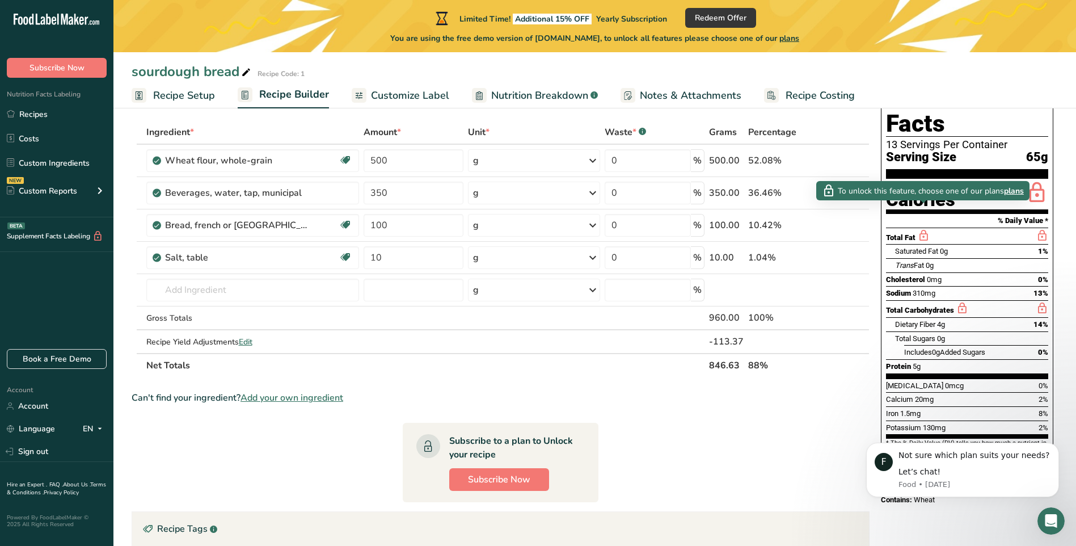
click at [923, 229] on icon at bounding box center [923, 236] width 12 height 14
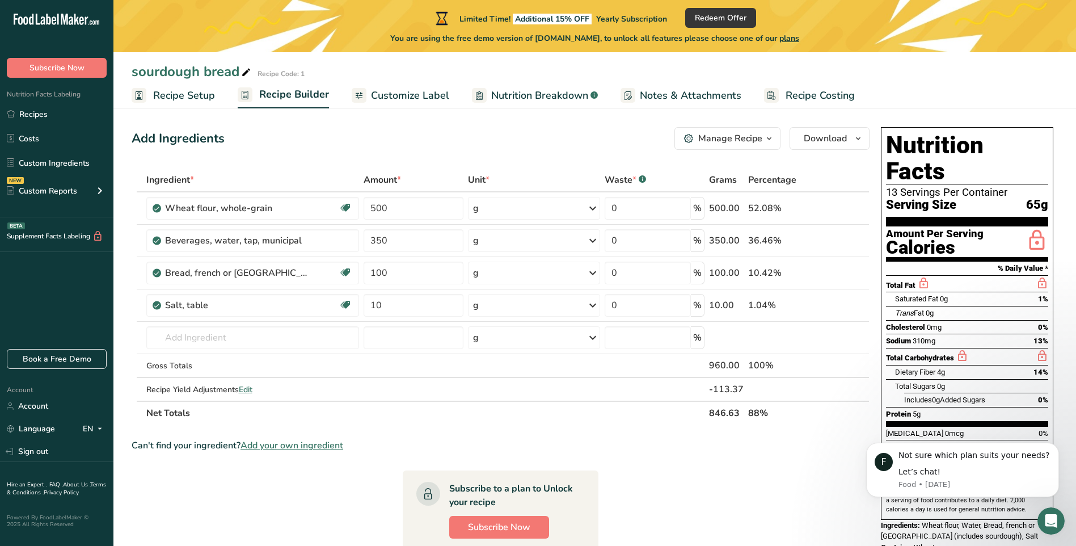
scroll to position [0, 0]
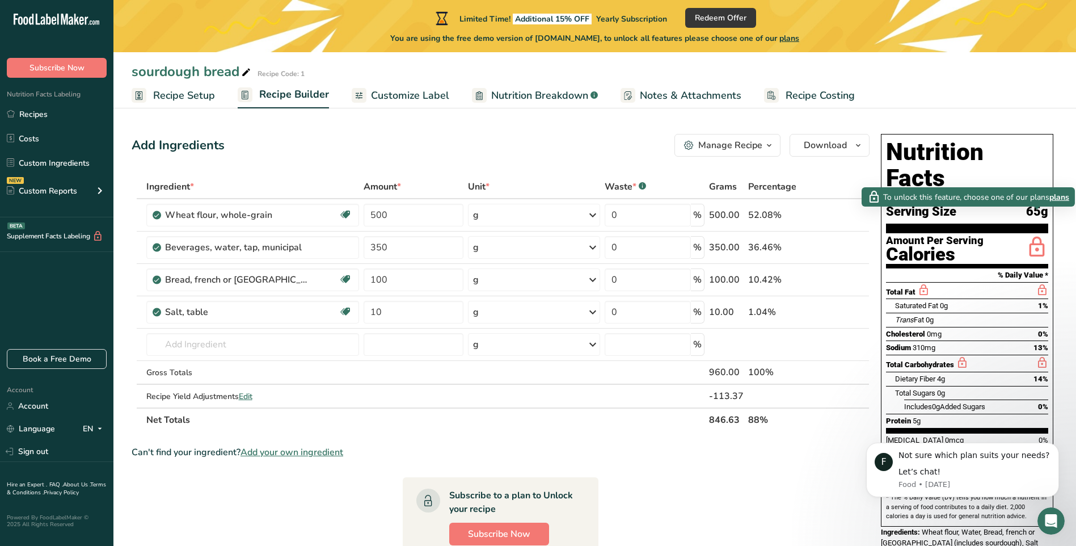
click at [1056, 197] on span "plans" at bounding box center [1060, 197] width 20 height 12
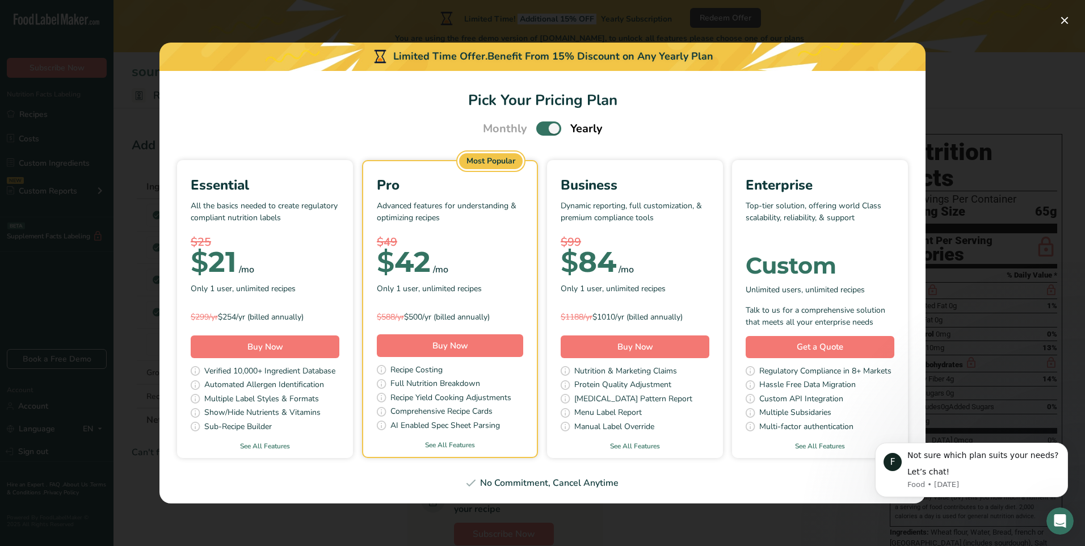
click at [506, 128] on span "Monthly" at bounding box center [505, 128] width 44 height 17
click at [267, 446] on link "See All Features" at bounding box center [265, 446] width 176 height 10
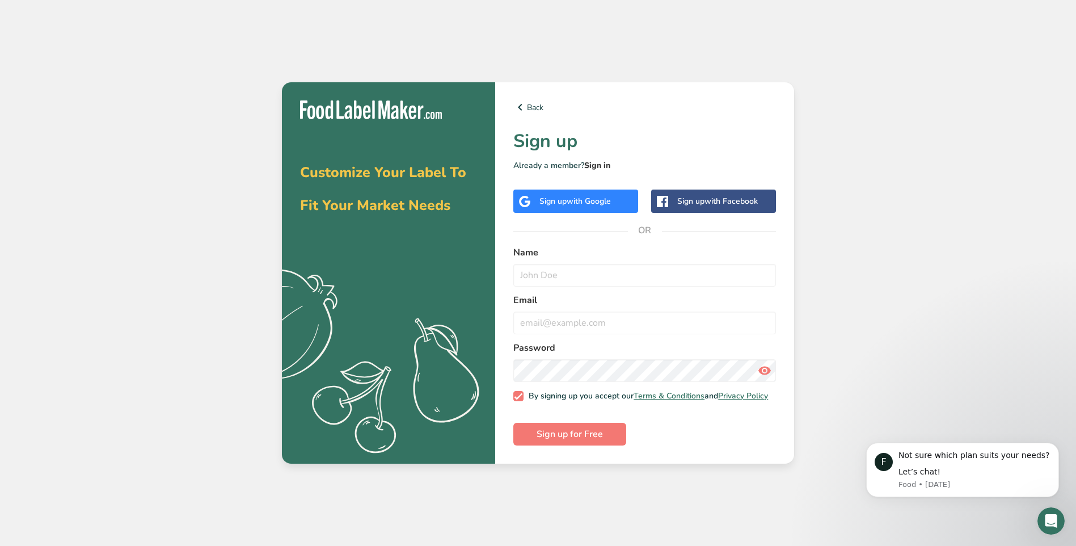
click at [600, 160] on link "Sign in" at bounding box center [597, 165] width 26 height 11
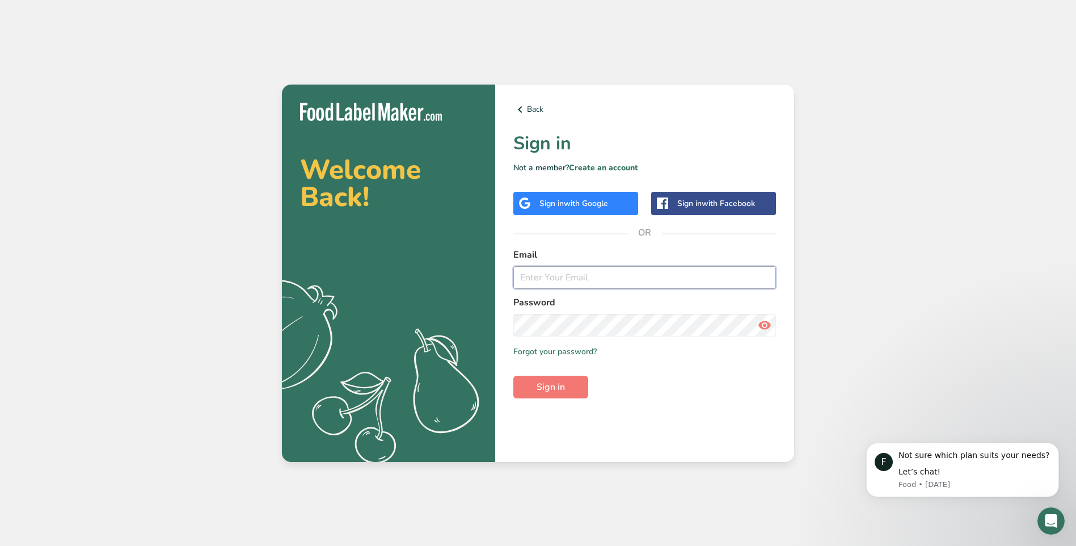
type input "[EMAIL_ADDRESS][DOMAIN_NAME]"
click at [551, 382] on span "Sign in" at bounding box center [551, 387] width 28 height 14
type input "[EMAIL_ADDRESS][DOMAIN_NAME]"
drag, startPoint x: 548, startPoint y: 380, endPoint x: 538, endPoint y: 375, distance: 10.7
click at [547, 381] on span "Sign in" at bounding box center [551, 387] width 28 height 14
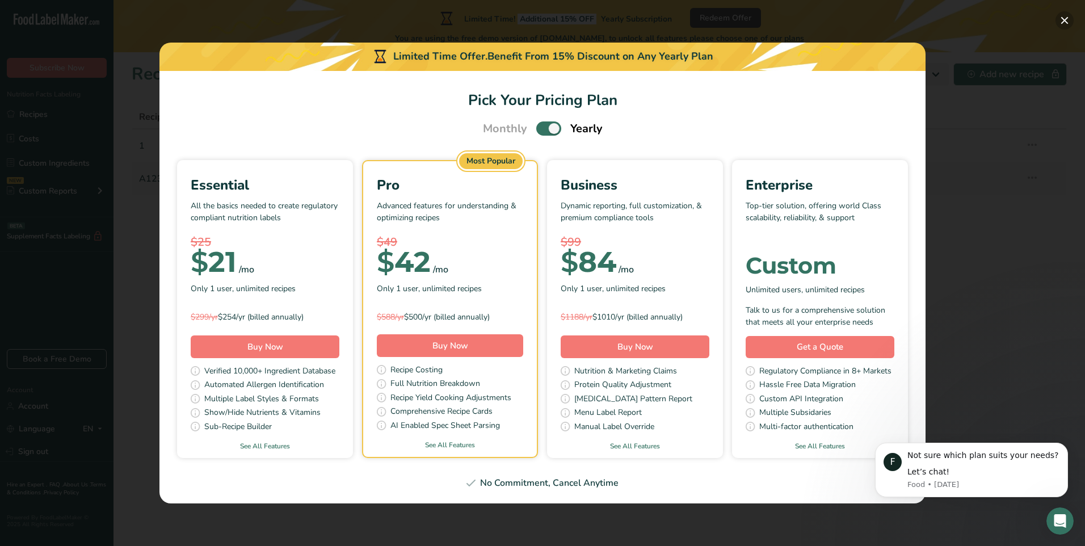
click at [1064, 16] on button "Pick Your Pricing Plan Modal" at bounding box center [1064, 20] width 18 height 18
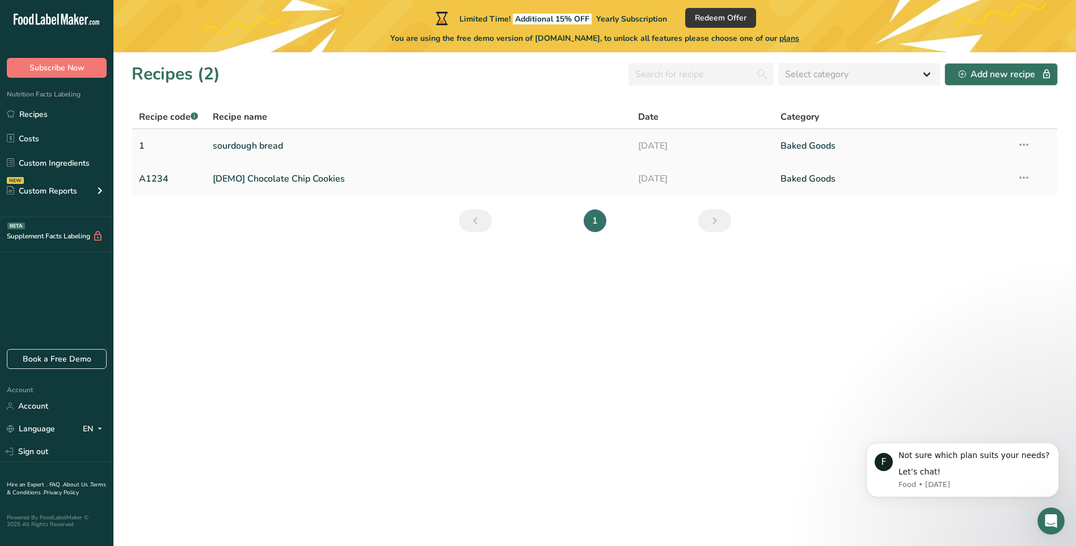
click at [257, 142] on link "sourdough bread" at bounding box center [419, 146] width 412 height 24
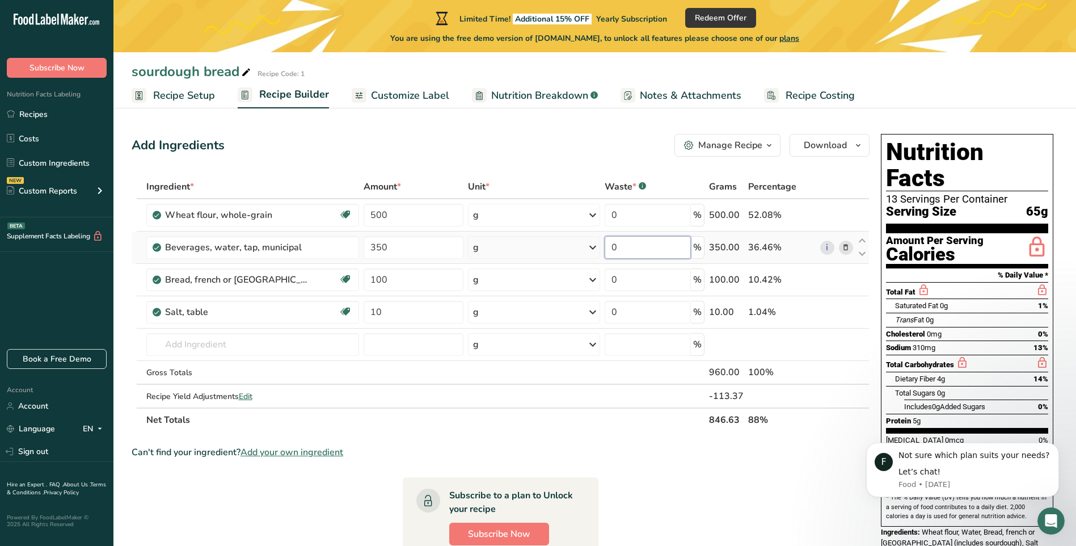
click at [641, 245] on input "0" at bounding box center [648, 247] width 86 height 23
type input "2"
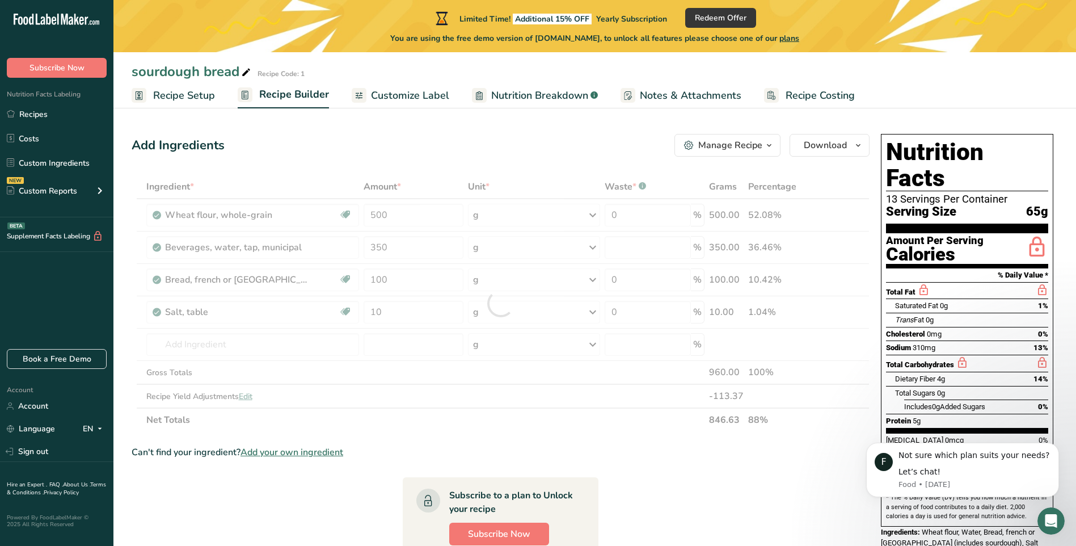
click at [644, 449] on div "Can't find your ingredient? Add your own ingredient" at bounding box center [501, 452] width 738 height 14
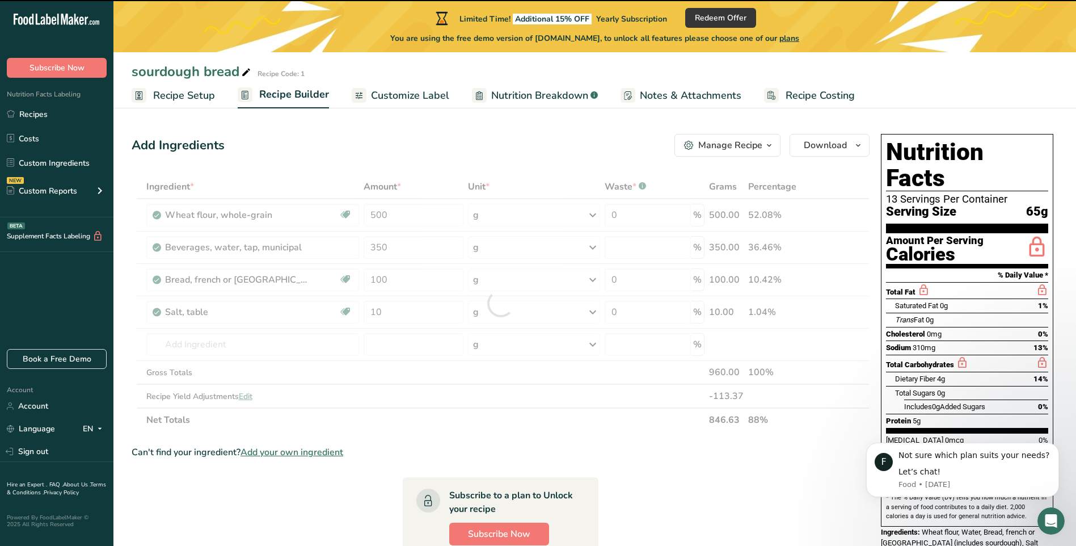
type input "0"
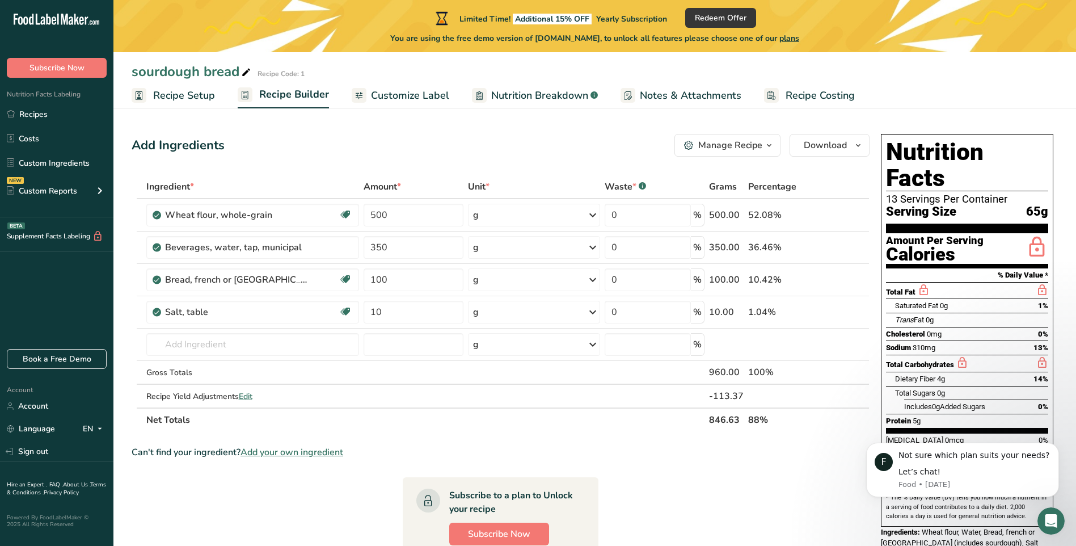
click at [803, 92] on span "Recipe Costing" at bounding box center [820, 95] width 69 height 15
click at [179, 93] on span "Recipe Setup" at bounding box center [184, 95] width 62 height 15
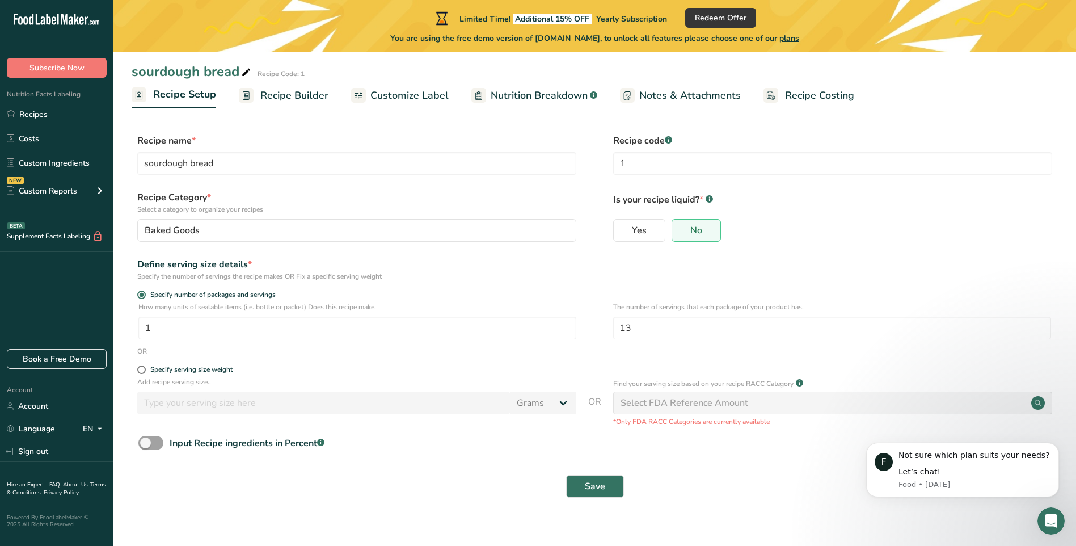
click at [283, 94] on span "Recipe Builder" at bounding box center [294, 95] width 68 height 15
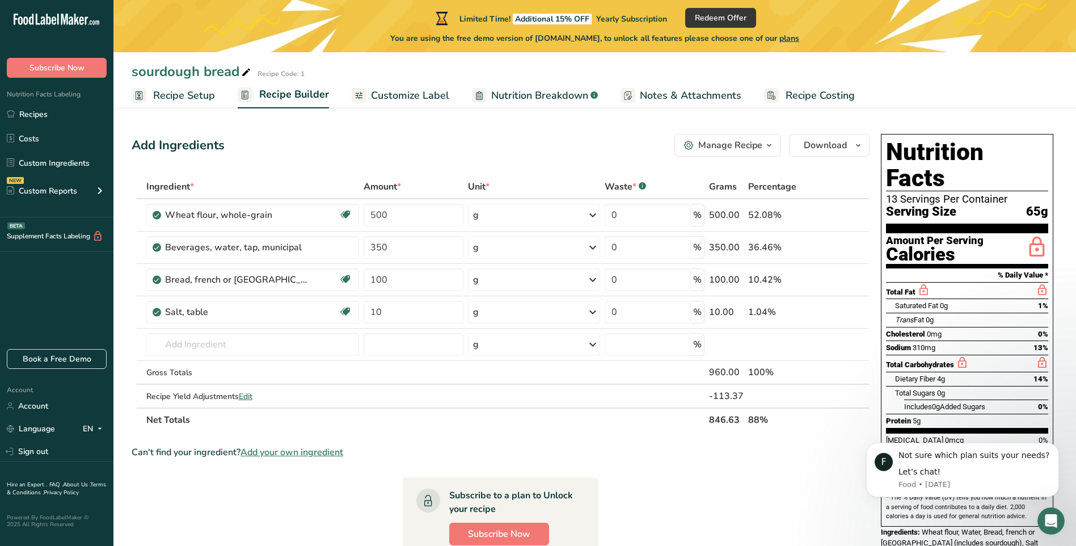
click at [402, 93] on span "Customize Label" at bounding box center [410, 95] width 78 height 15
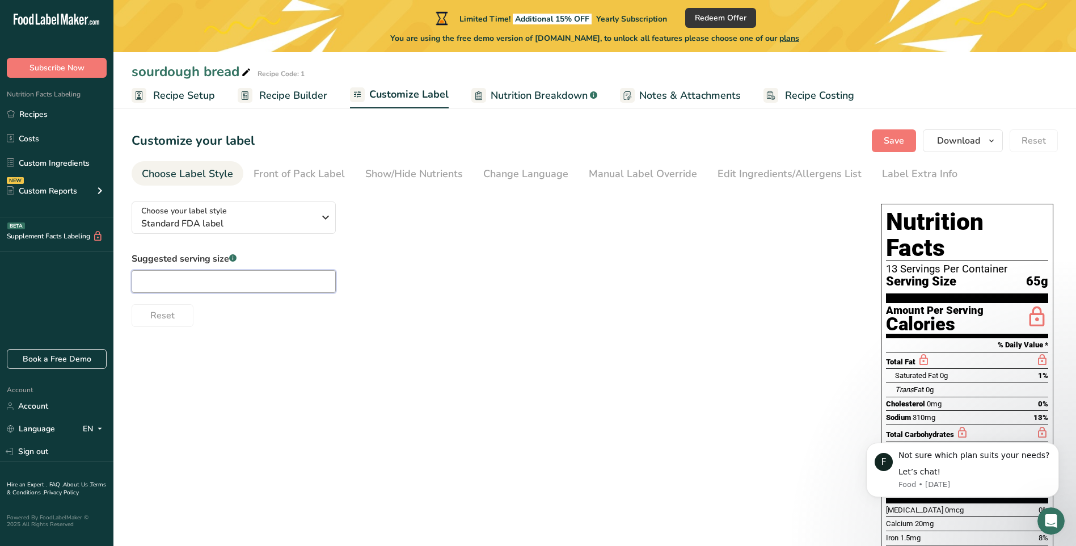
click at [172, 281] on input "text" at bounding box center [234, 281] width 204 height 23
click at [324, 215] on icon "button" at bounding box center [326, 217] width 14 height 20
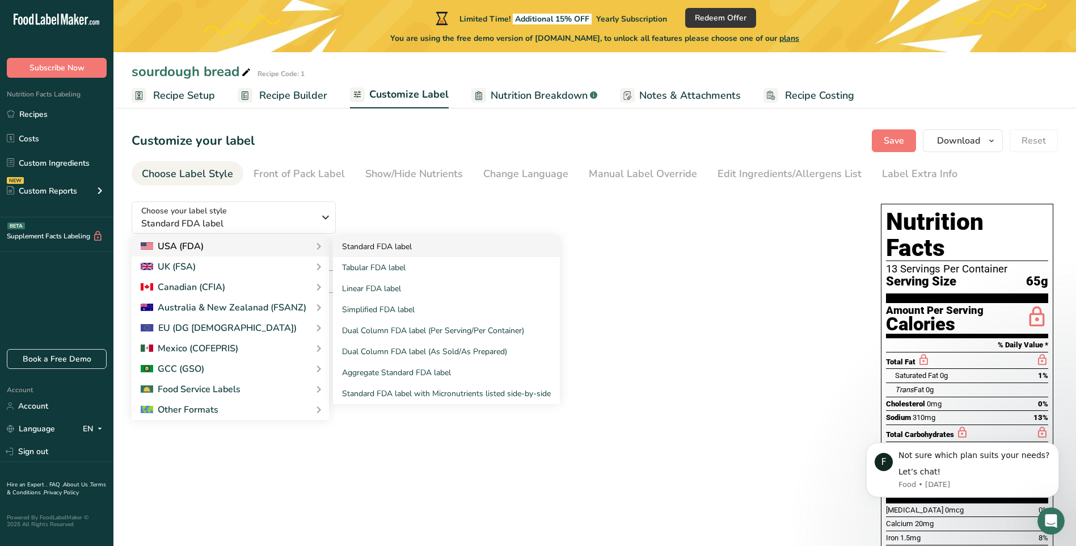
click at [366, 245] on link "Standard FDA label" at bounding box center [446, 246] width 227 height 21
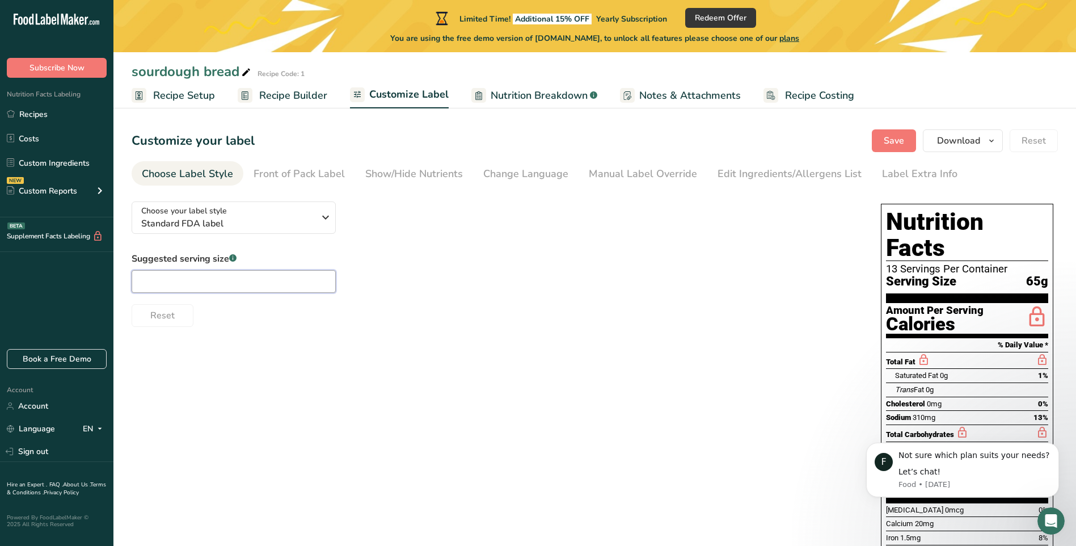
click at [146, 278] on input "text" at bounding box center [234, 281] width 204 height 23
type input "13"
click at [888, 136] on span "Save" at bounding box center [894, 141] width 20 height 14
click at [517, 94] on span "Nutrition Breakdown" at bounding box center [539, 95] width 97 height 15
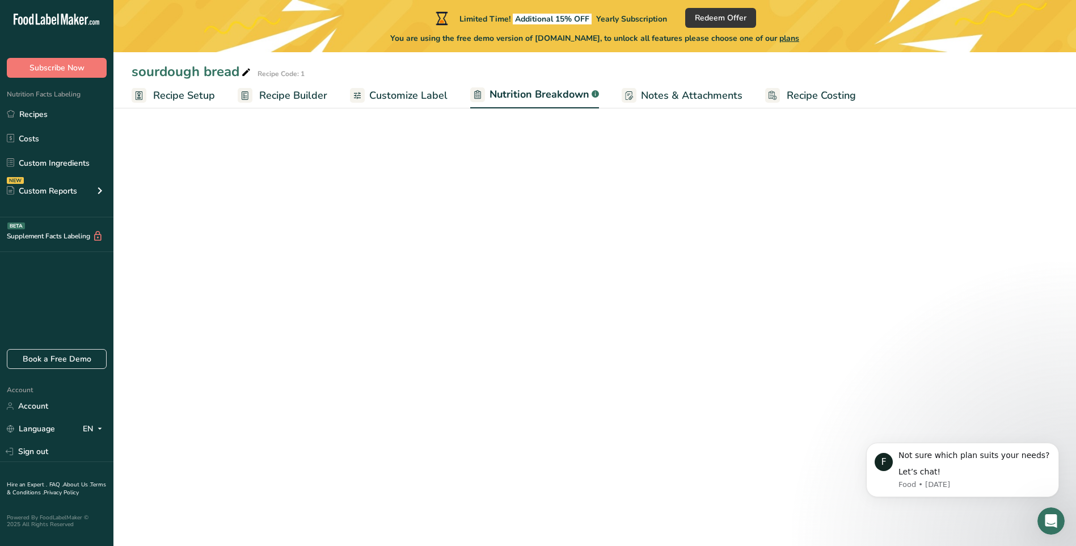
select select "Calories"
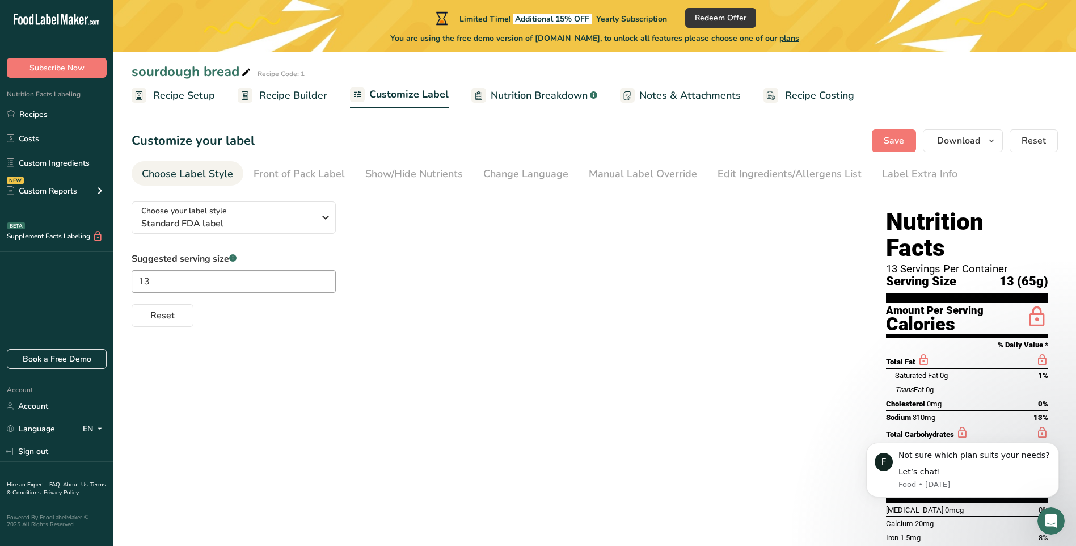
click at [276, 91] on span "Recipe Builder" at bounding box center [293, 95] width 68 height 15
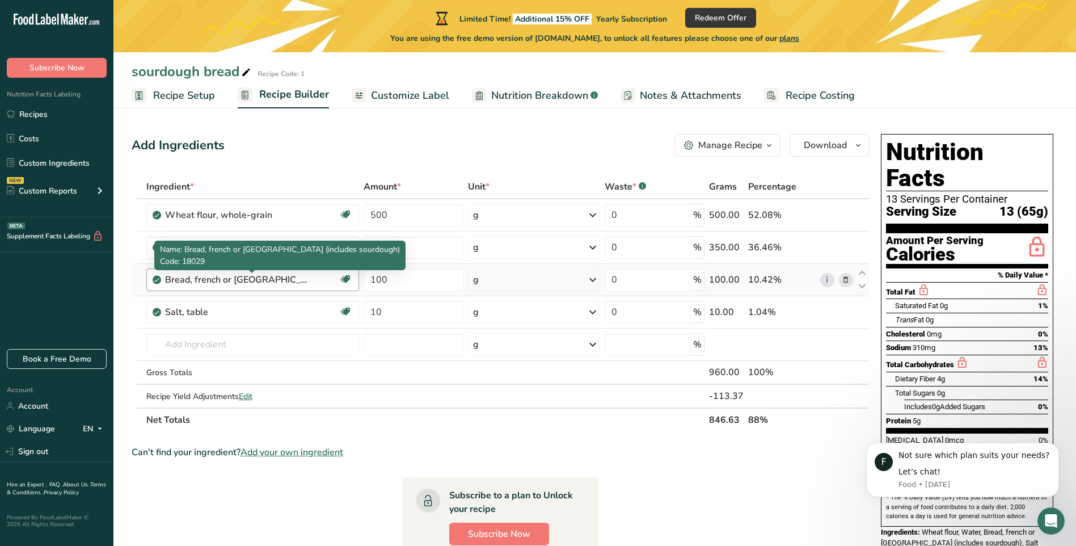
click at [235, 281] on div "Bread, french or [GEOGRAPHIC_DATA] (includes sourdough)" at bounding box center [236, 280] width 142 height 14
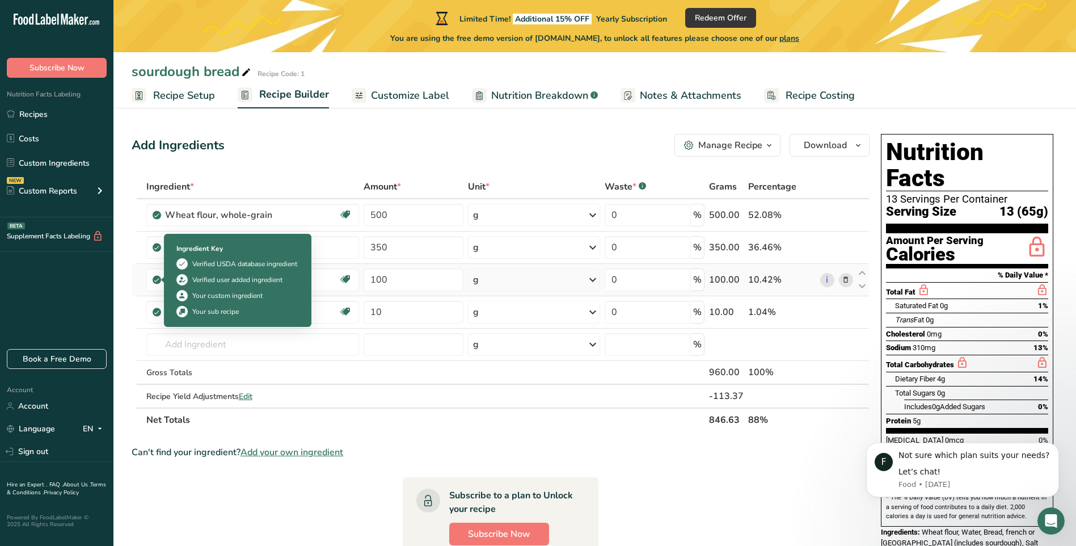
click at [156, 280] on icon at bounding box center [156, 280] width 7 height 10
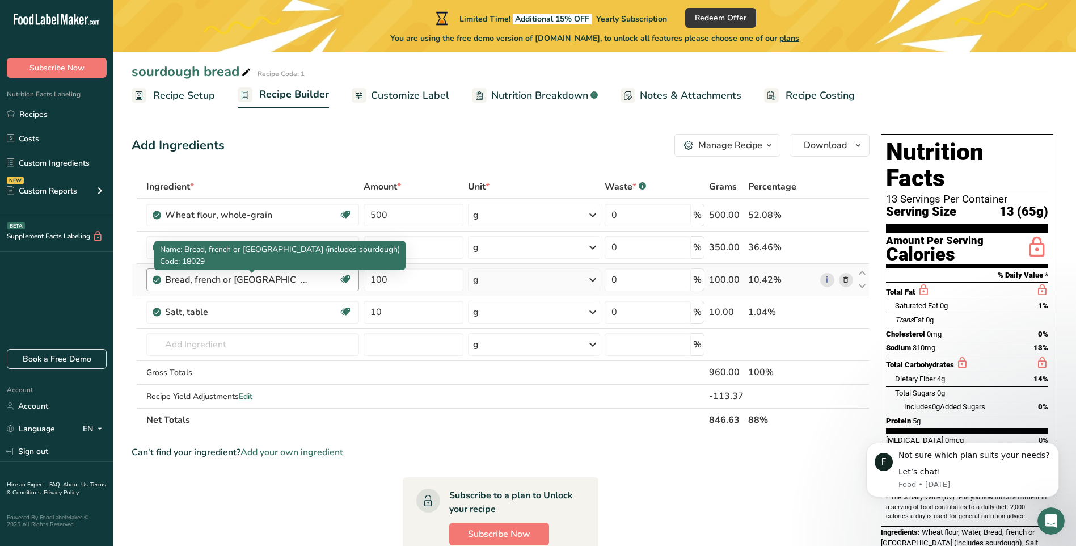
drag, startPoint x: 263, startPoint y: 279, endPoint x: 184, endPoint y: 279, distance: 78.9
click at [184, 279] on div "Bread, french or [GEOGRAPHIC_DATA] (includes sourdough)" at bounding box center [236, 280] width 142 height 14
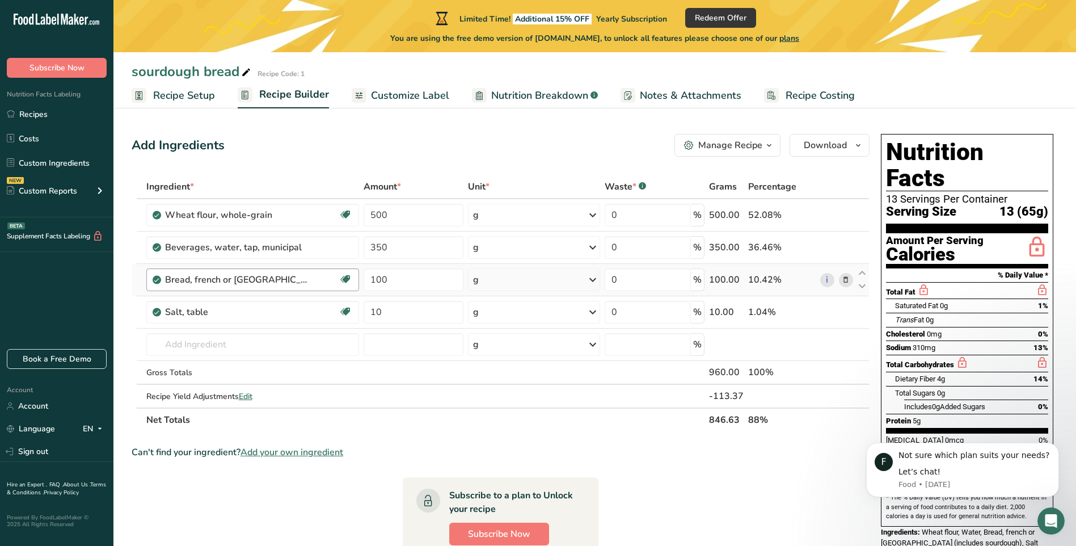
click at [330, 277] on div "Bread, french or [GEOGRAPHIC_DATA] (includes sourdough)" at bounding box center [252, 280] width 174 height 14
click at [846, 277] on icon at bounding box center [846, 280] width 8 height 12
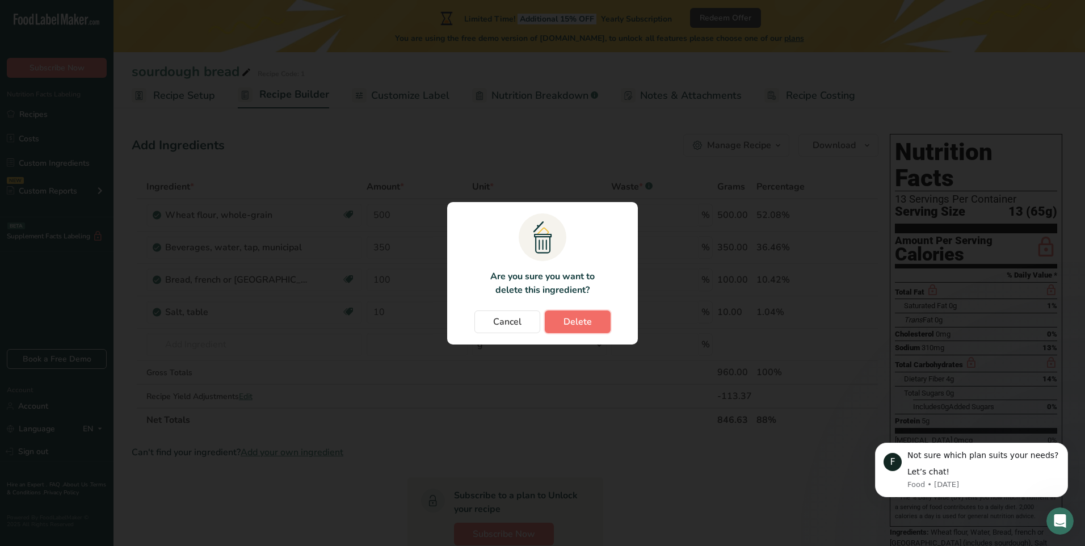
click at [574, 320] on span "Delete" at bounding box center [577, 322] width 28 height 14
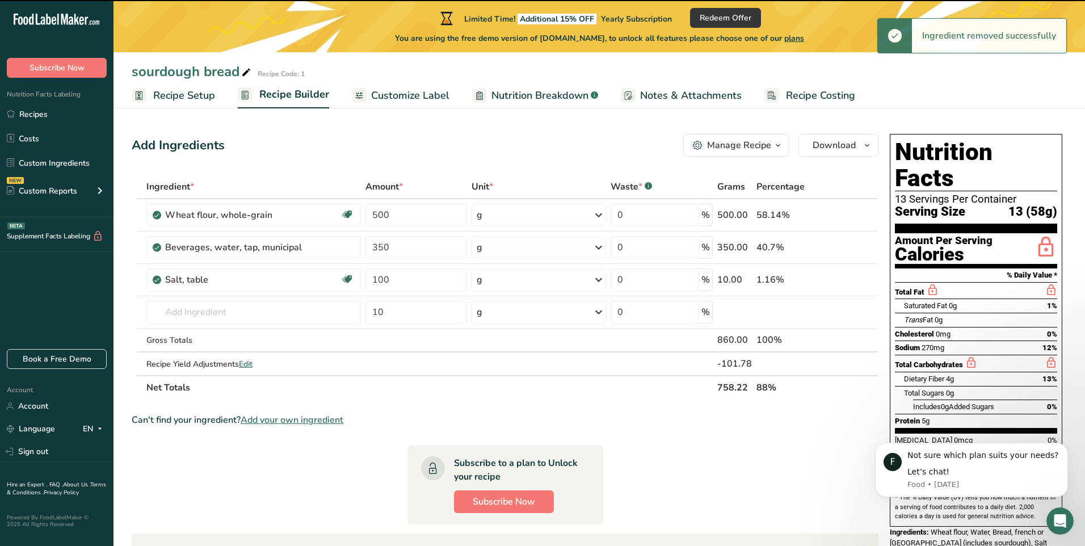
type input "10"
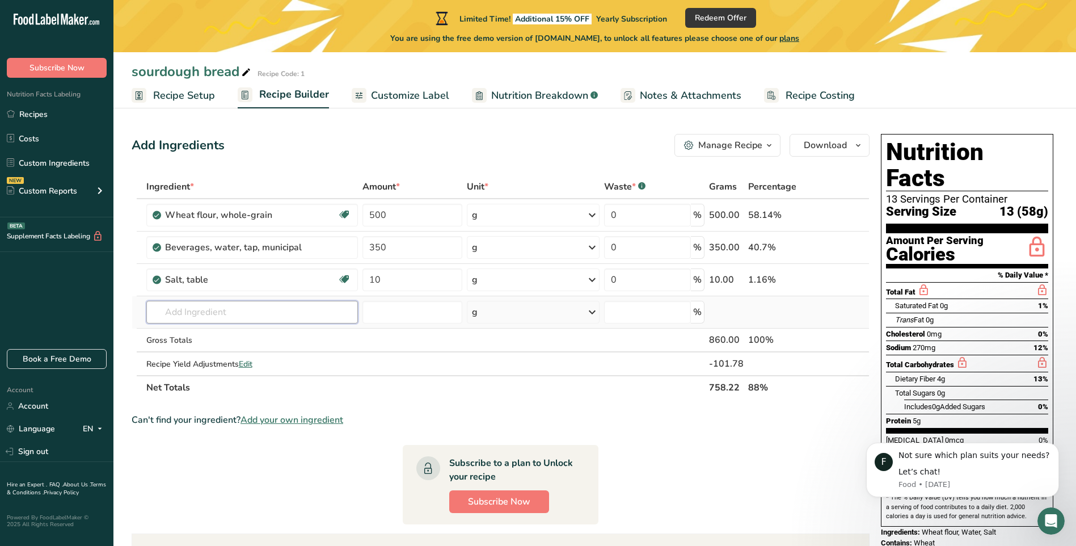
click at [197, 311] on input "text" at bounding box center [252, 312] width 212 height 23
type input "enz"
click at [197, 352] on div "Add your own ingredient" at bounding box center [251, 354] width 193 height 12
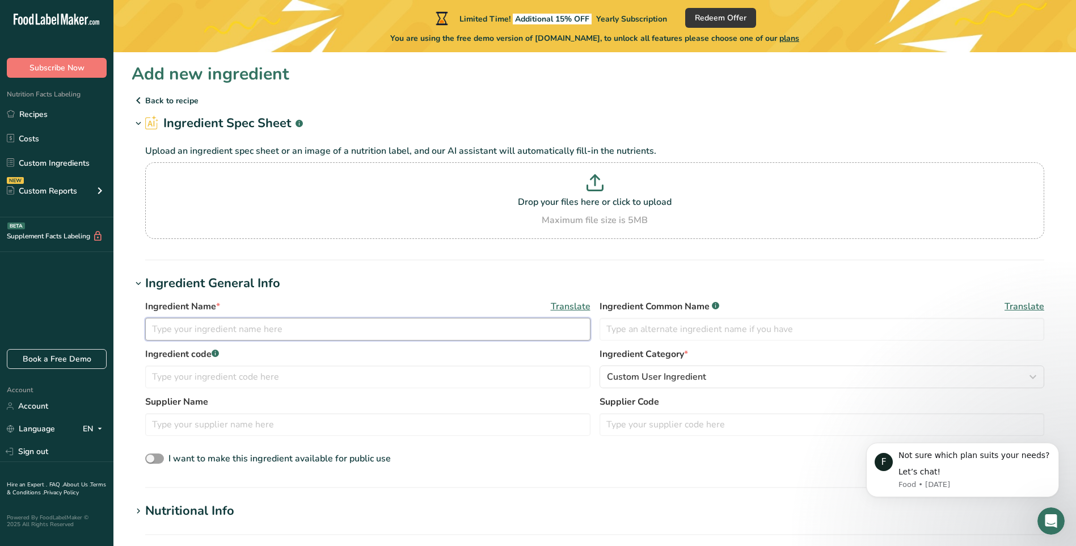
click at [299, 326] on input "text" at bounding box center [367, 329] width 445 height 23
type input "sourdough enzyme"
click at [225, 375] on input "text" at bounding box center [367, 376] width 445 height 23
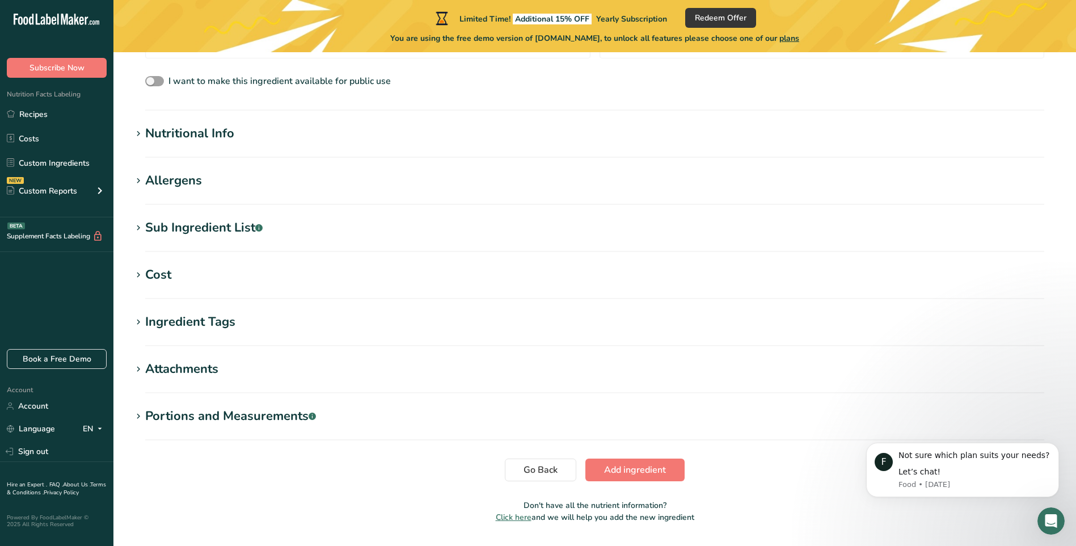
scroll to position [409, 0]
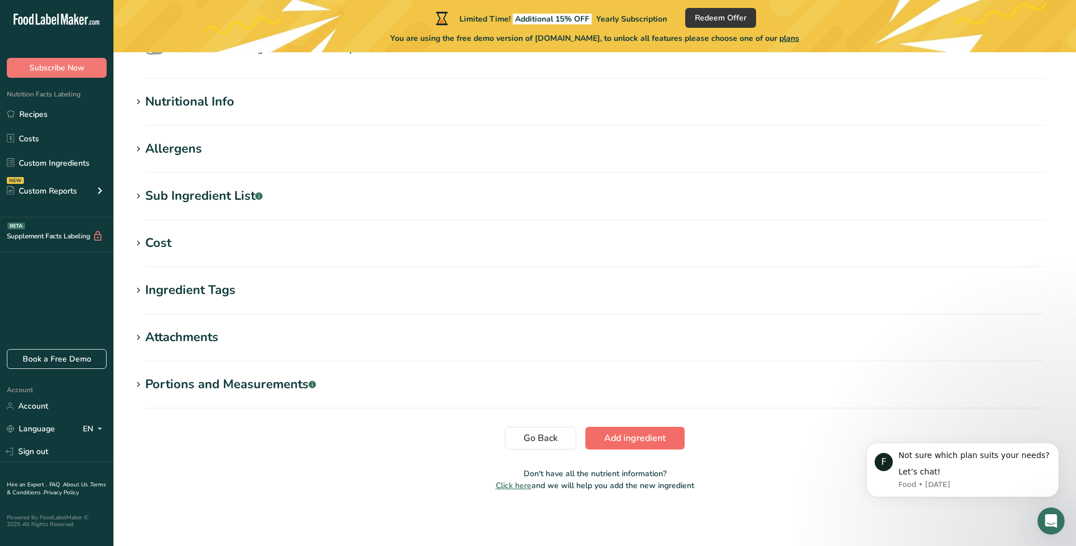
type input "1"
click at [624, 436] on span "Add ingredient" at bounding box center [635, 438] width 62 height 14
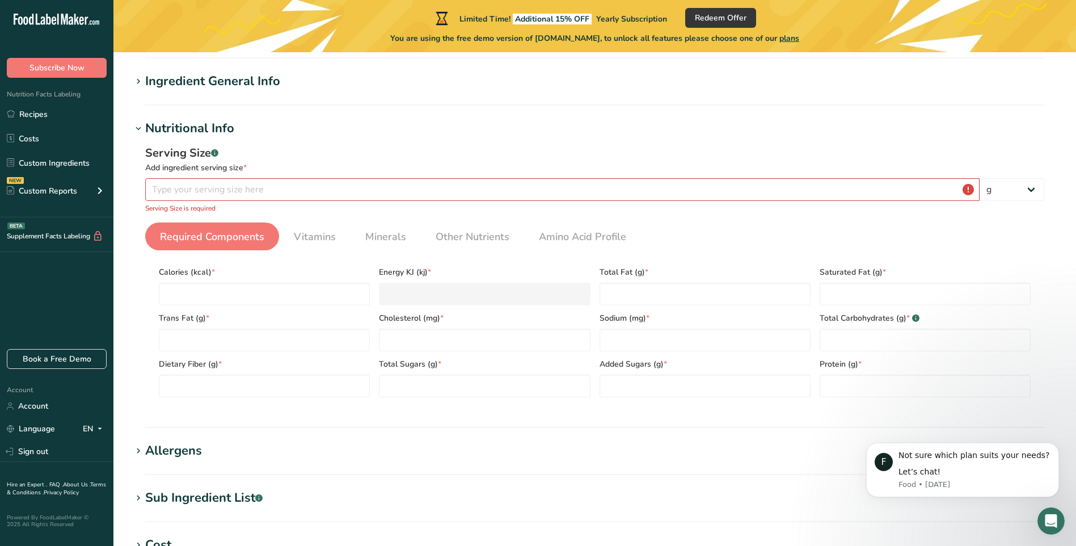
scroll to position [69, 0]
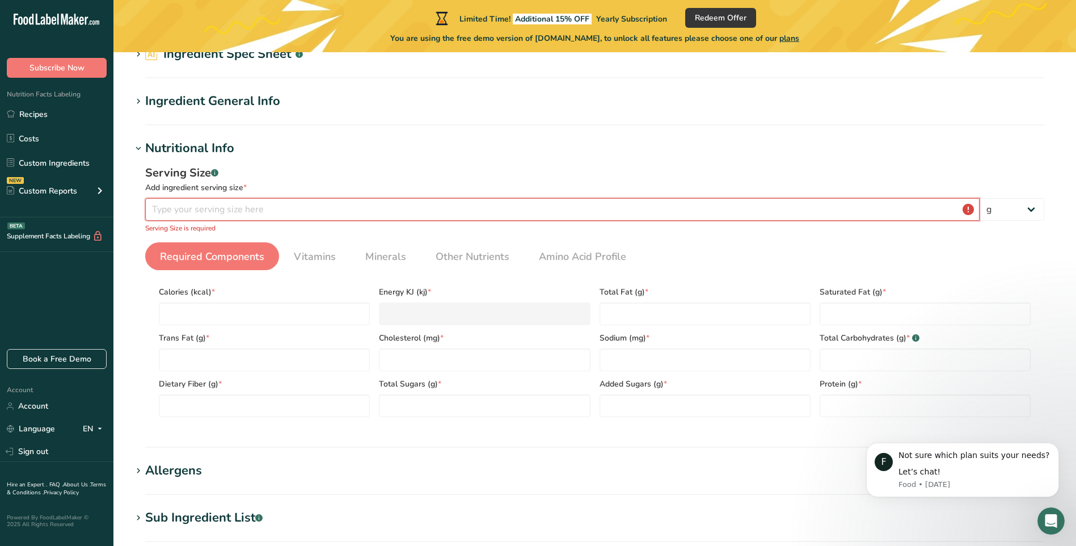
click at [284, 212] on input "number" at bounding box center [562, 209] width 835 height 23
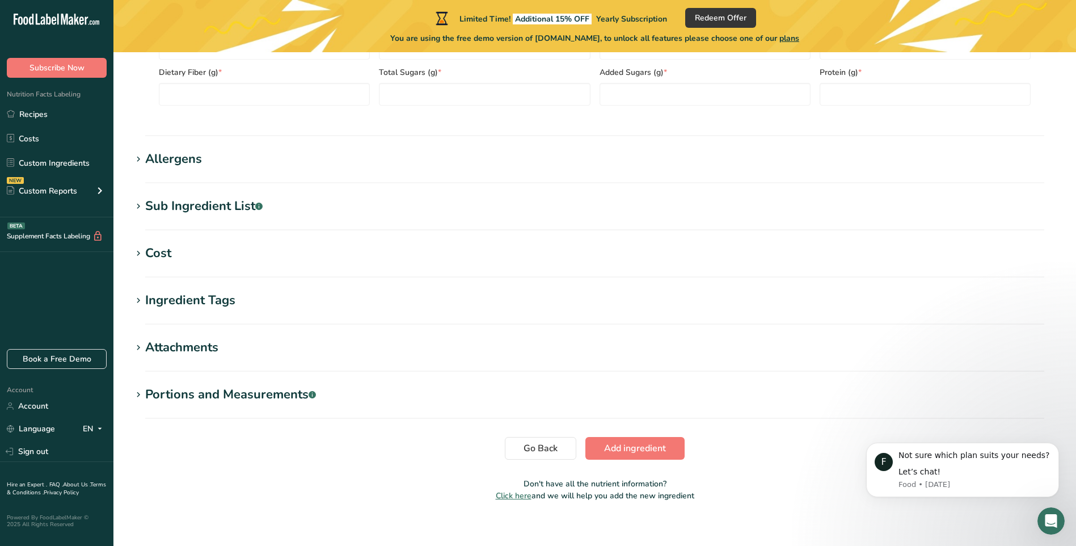
scroll to position [391, 0]
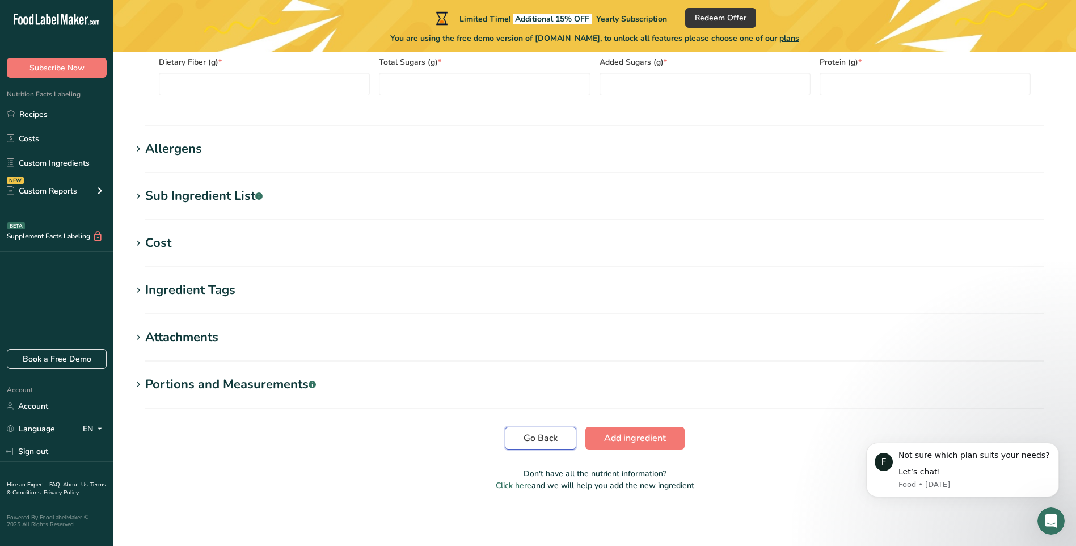
click at [542, 431] on span "Go Back" at bounding box center [541, 438] width 34 height 14
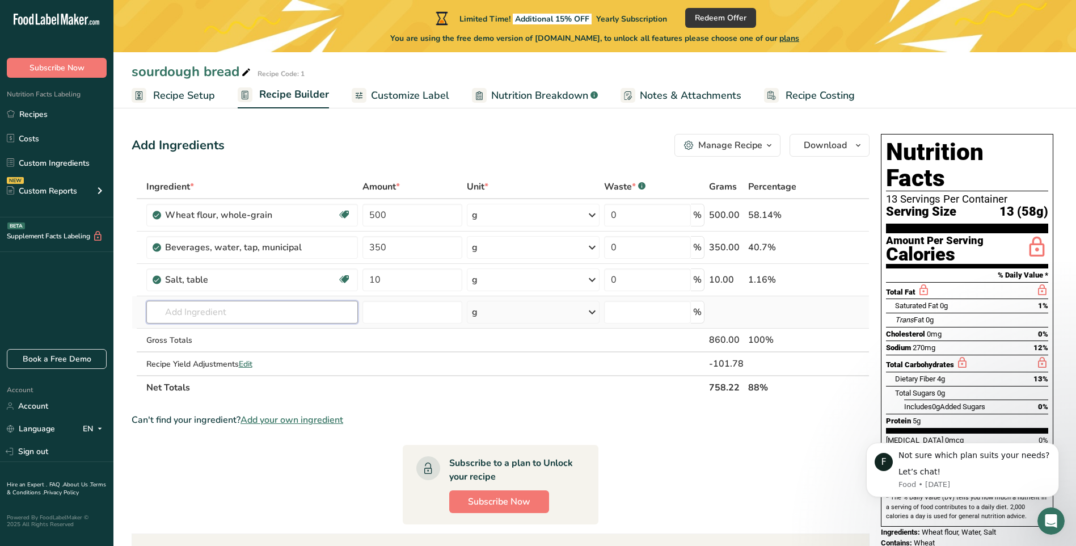
click at [251, 311] on input "text" at bounding box center [252, 312] width 212 height 23
type input "enz"
